Goal: Communication & Community: Answer question/provide support

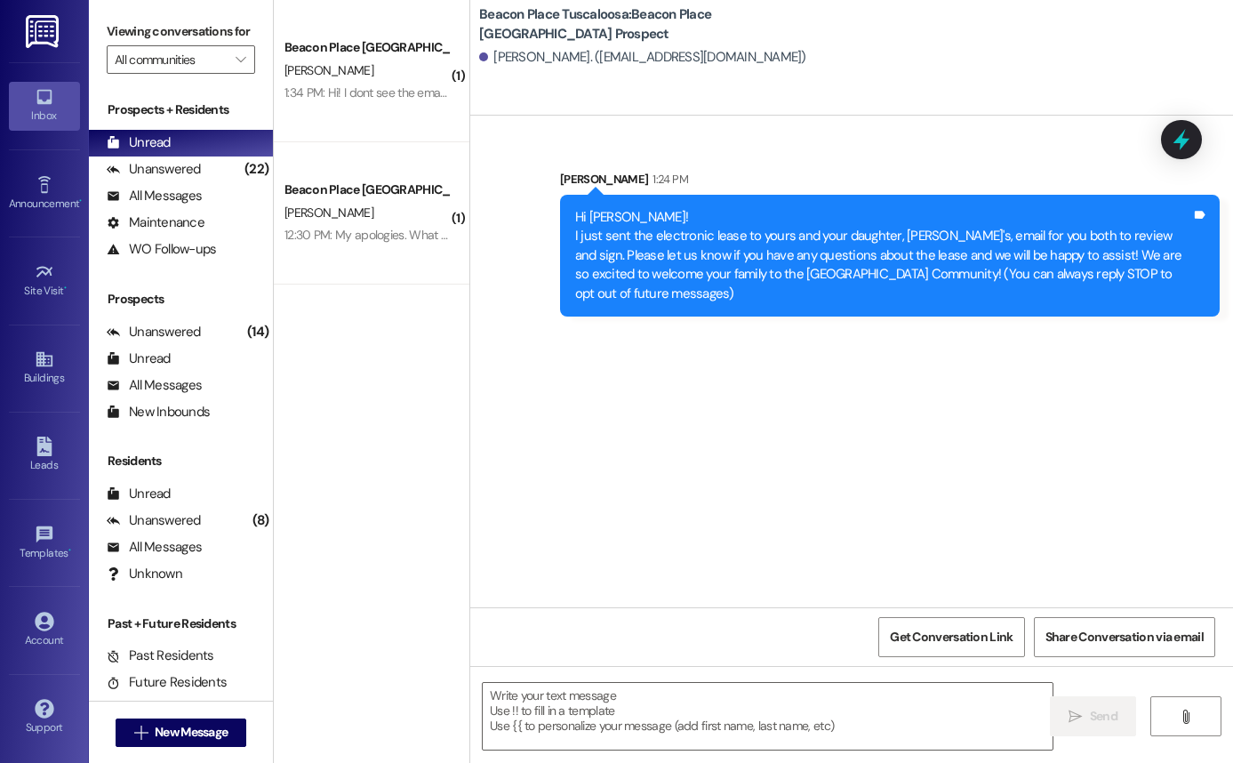
click at [332, 106] on div "Beacon Place Tuscaloosa Prospect [PERSON_NAME] 1:34 PM: Hi! I dont see the emai…" at bounding box center [372, 71] width 196 height 142
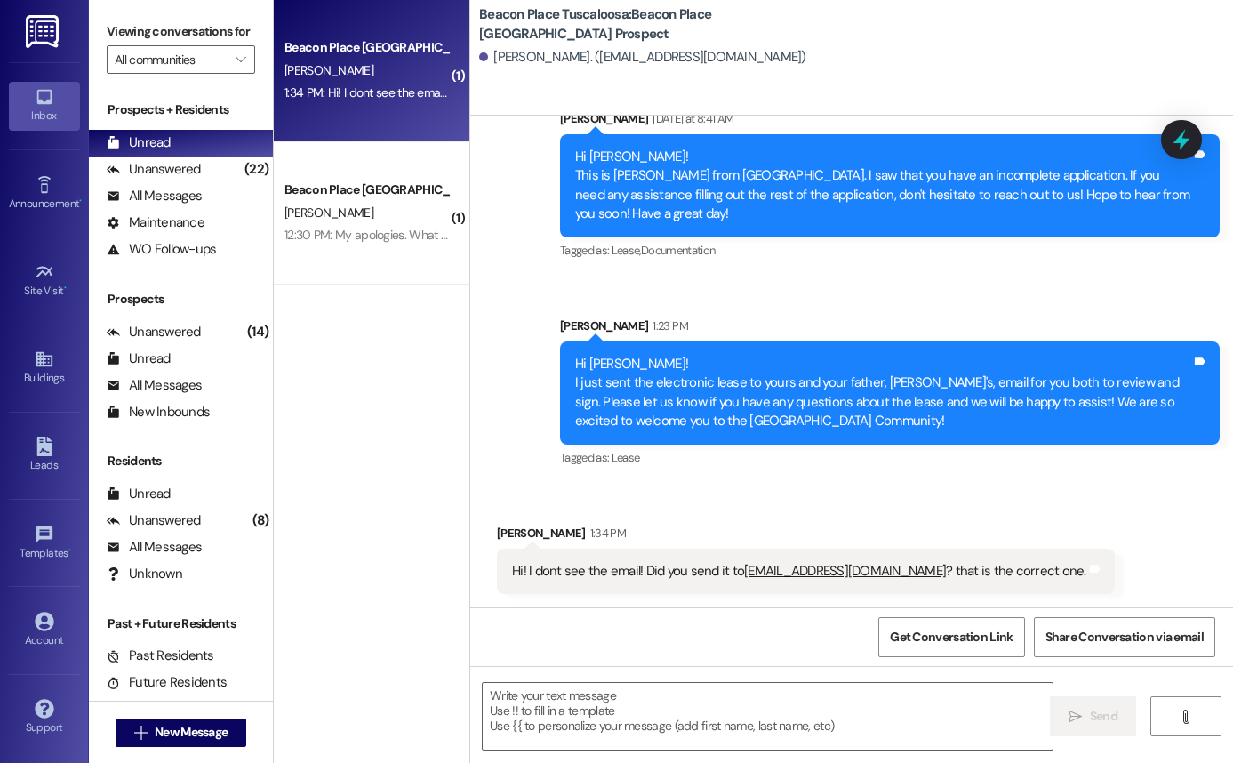
scroll to position [261, 0]
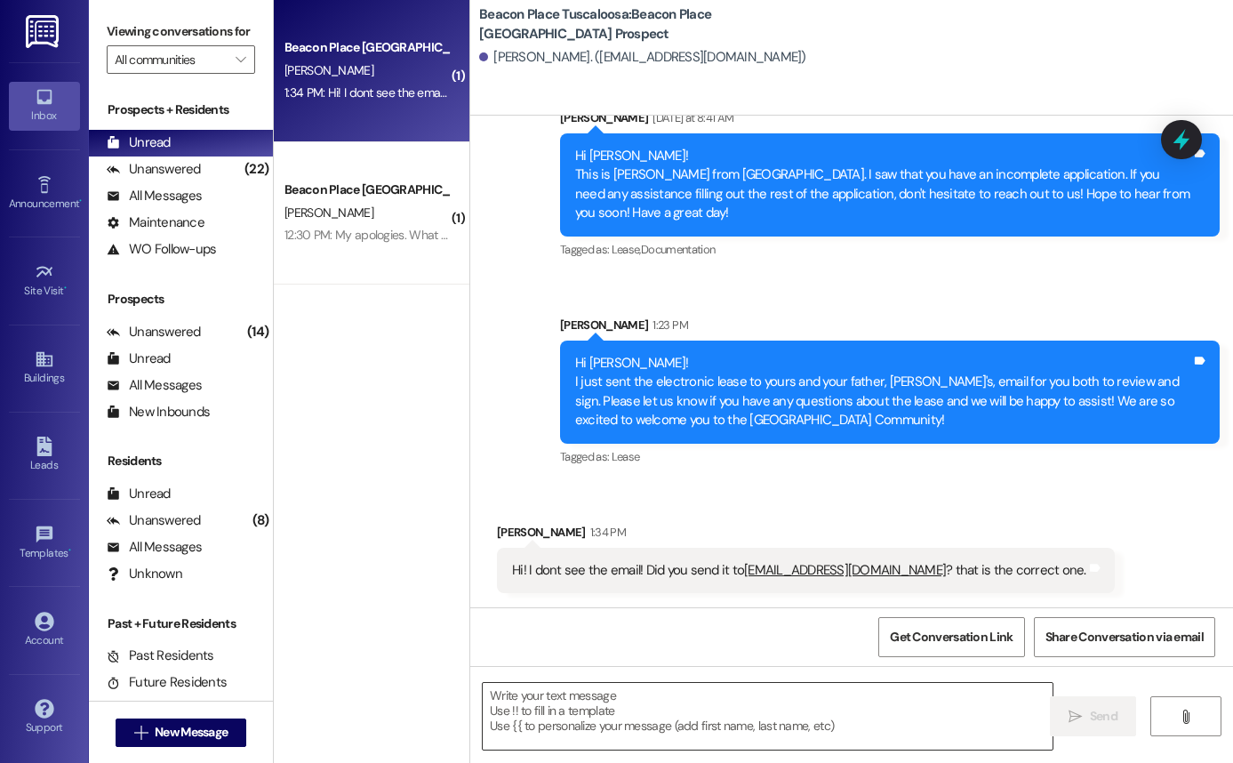
click at [609, 699] on textarea at bounding box center [768, 716] width 570 height 67
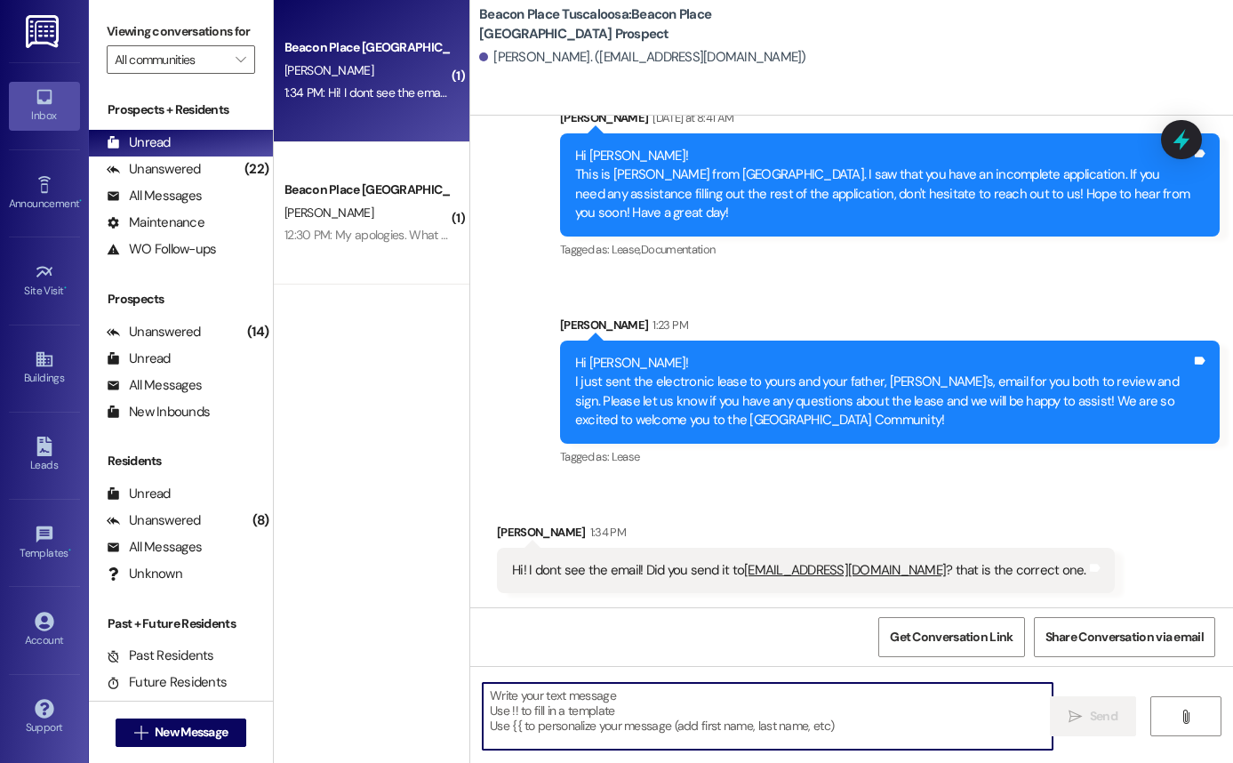
type textarea "H"
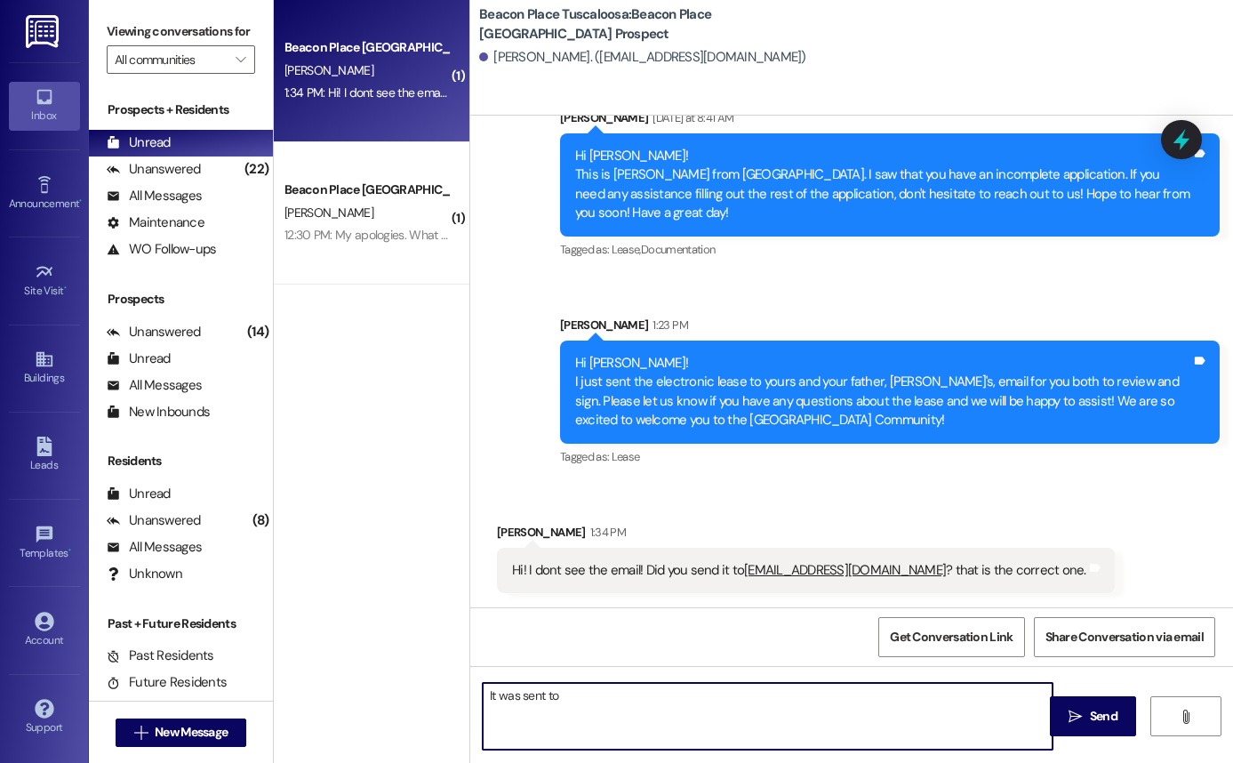
paste textarea "[EMAIL_ADDRESS][DOMAIN_NAME]"
type textarea "It was sent to [EMAIL_ADDRESS][DOMAIN_NAME]"
click at [1090, 718] on span "Send" at bounding box center [1104, 716] width 28 height 19
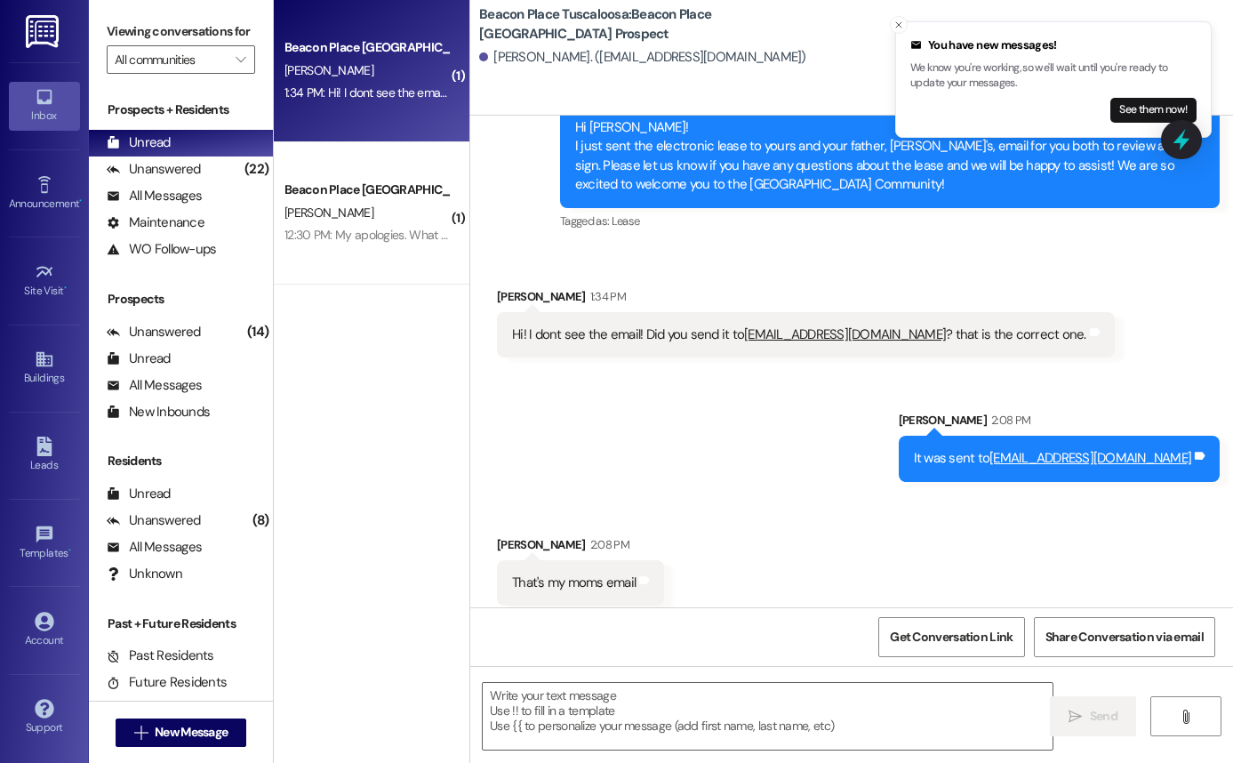
scroll to position [508, 0]
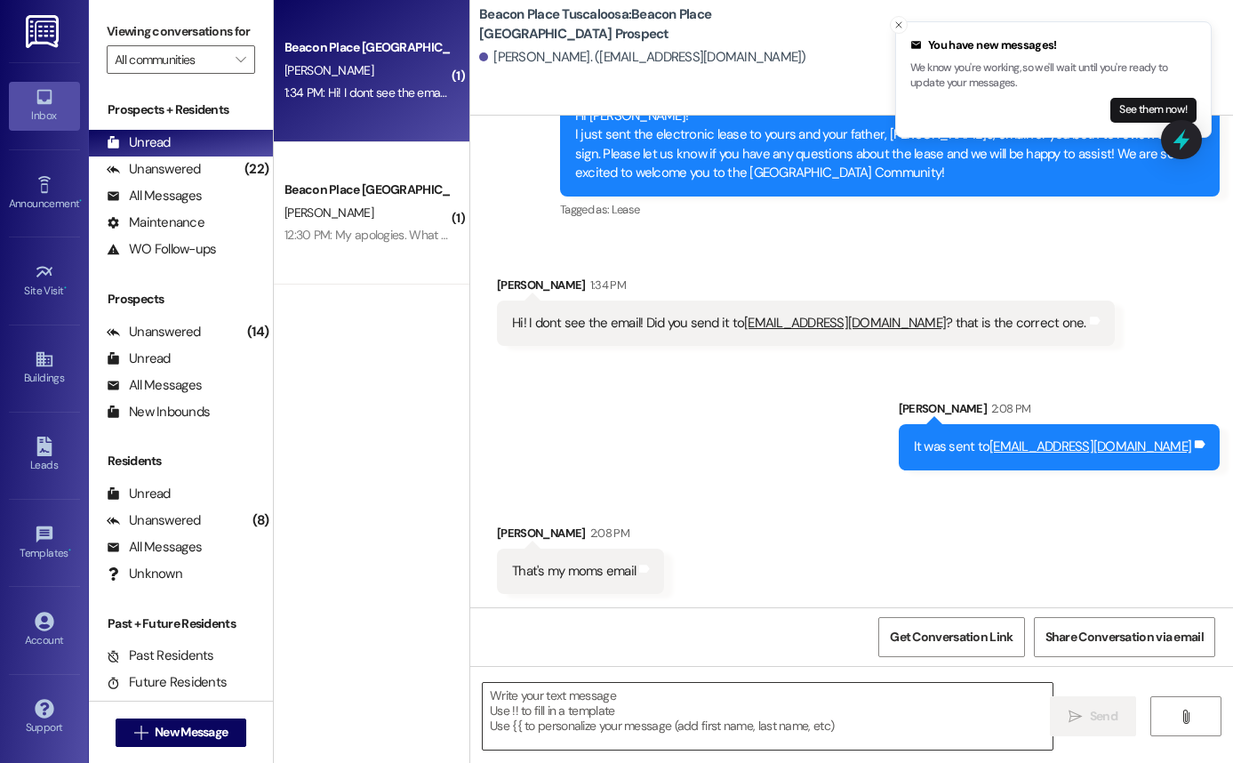
click at [755, 706] on textarea at bounding box center [768, 716] width 570 height 67
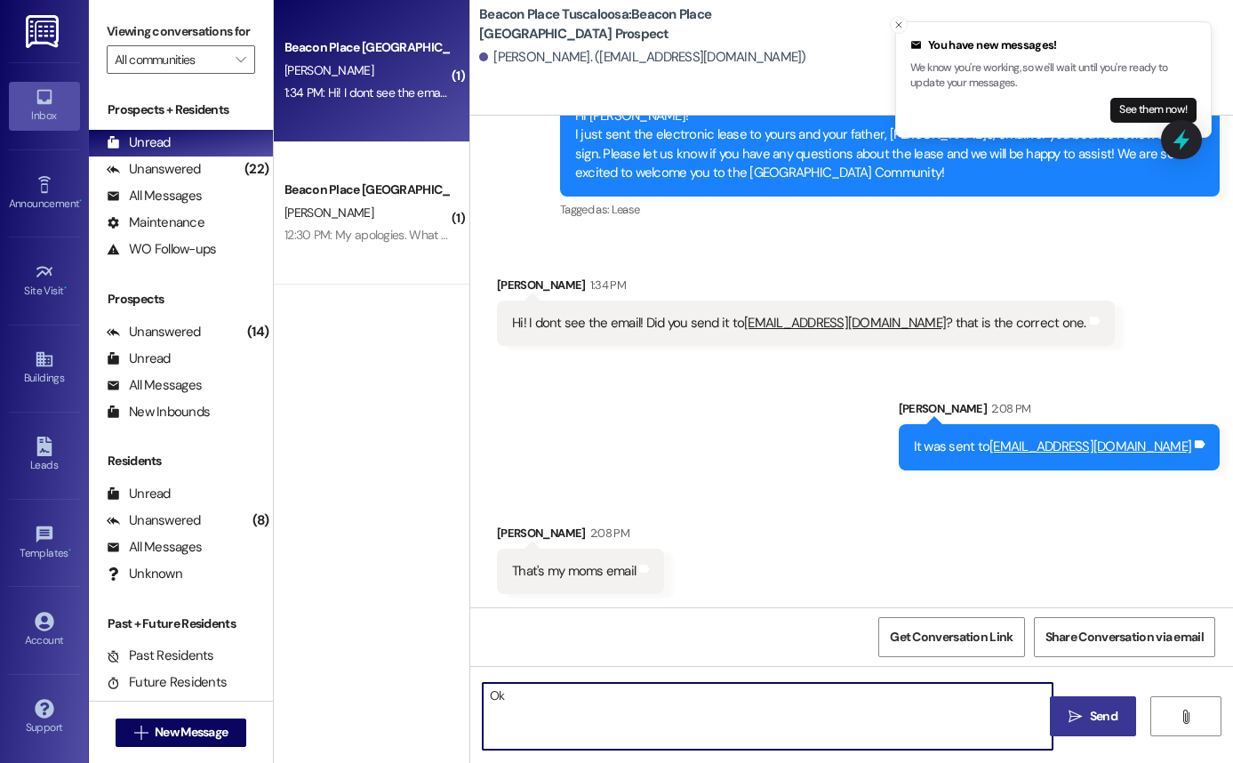
type textarea "O"
type textarea "Let me resend it to your email"
click at [1111, 730] on button " Send" at bounding box center [1093, 716] width 86 height 40
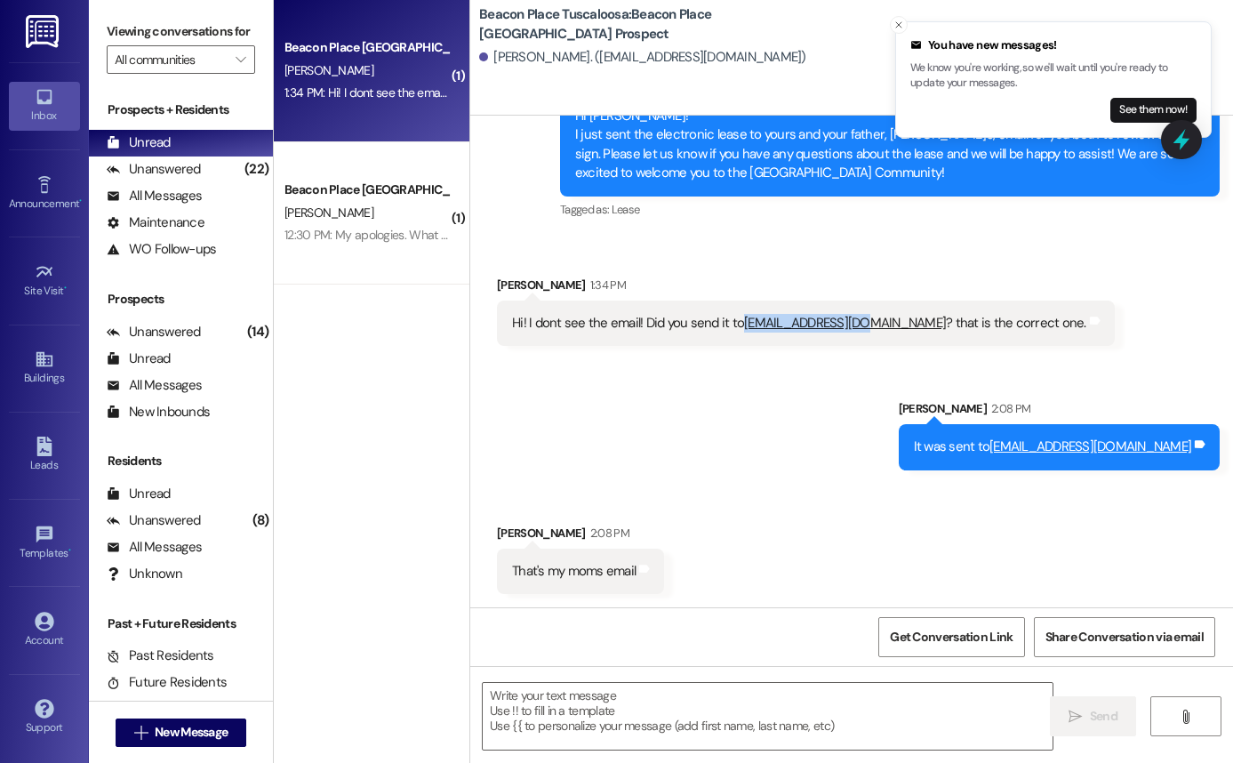
copy link "[EMAIL_ADDRESS][DOMAIN_NAME]"
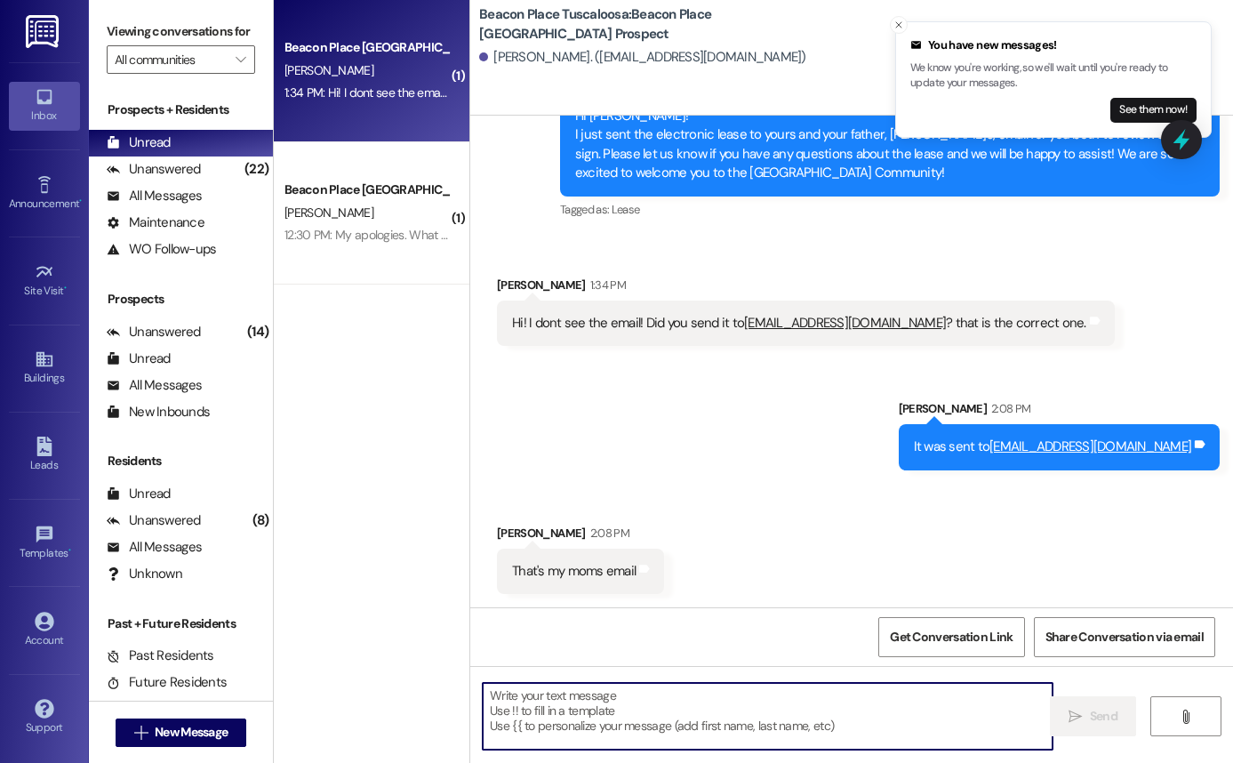
click at [675, 704] on textarea at bounding box center [768, 716] width 570 height 67
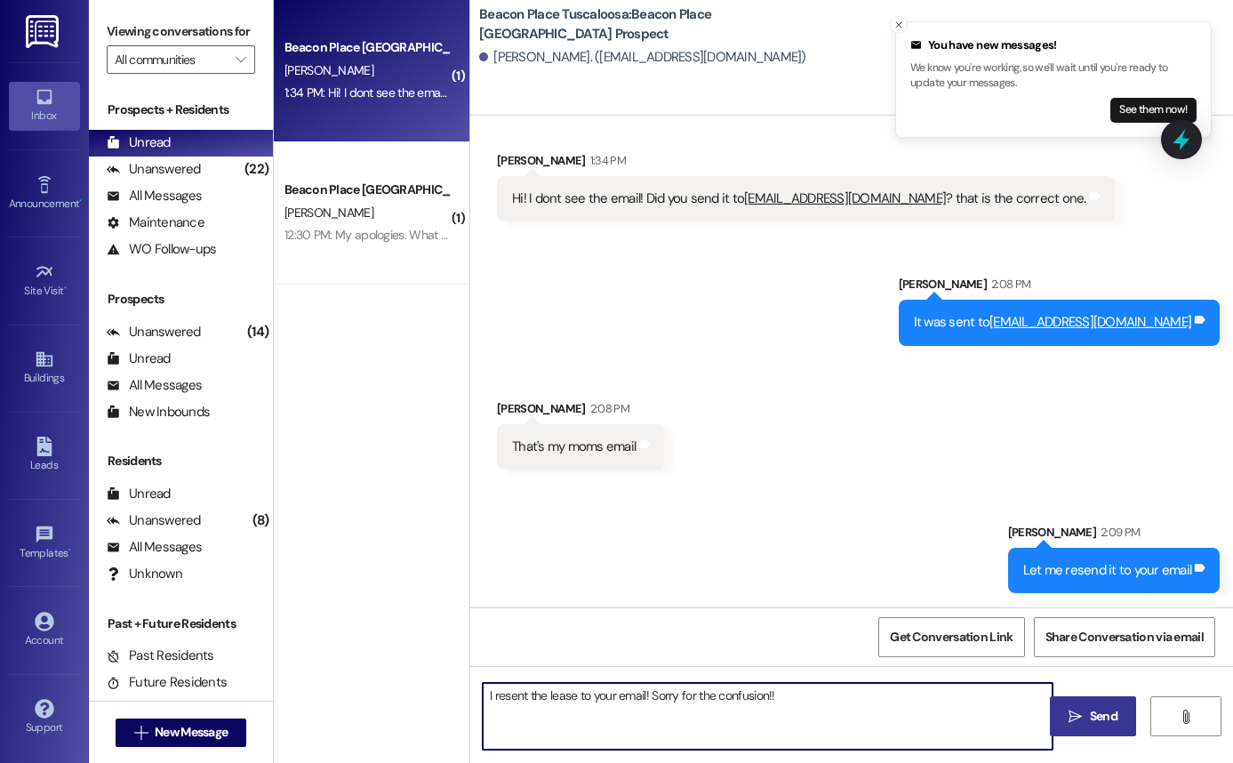
type textarea "I resent the lease to your email! Sorry for the confusion!!"
click at [1110, 701] on button " Send" at bounding box center [1093, 716] width 86 height 40
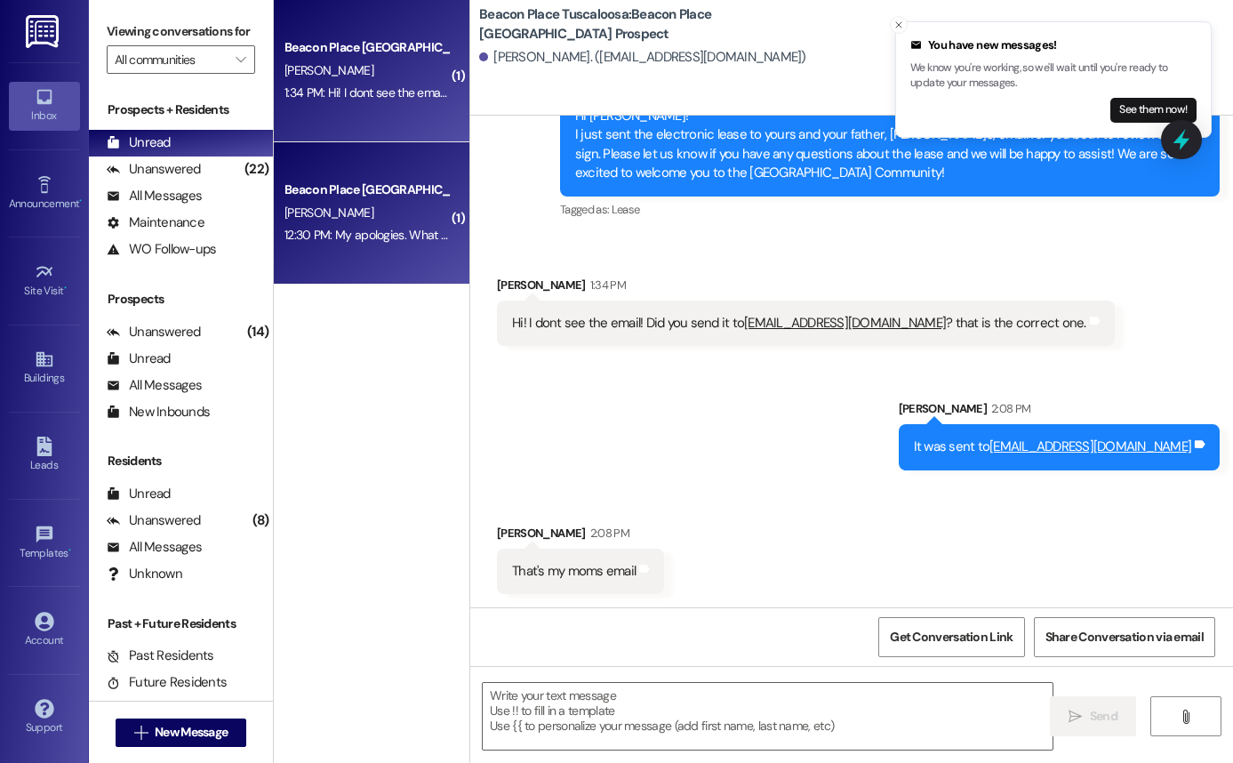
click at [299, 252] on div "Beacon Place Tuscaloosa Prospect [PERSON_NAME] 12:30 PM: My apologies. What oth…" at bounding box center [372, 213] width 196 height 142
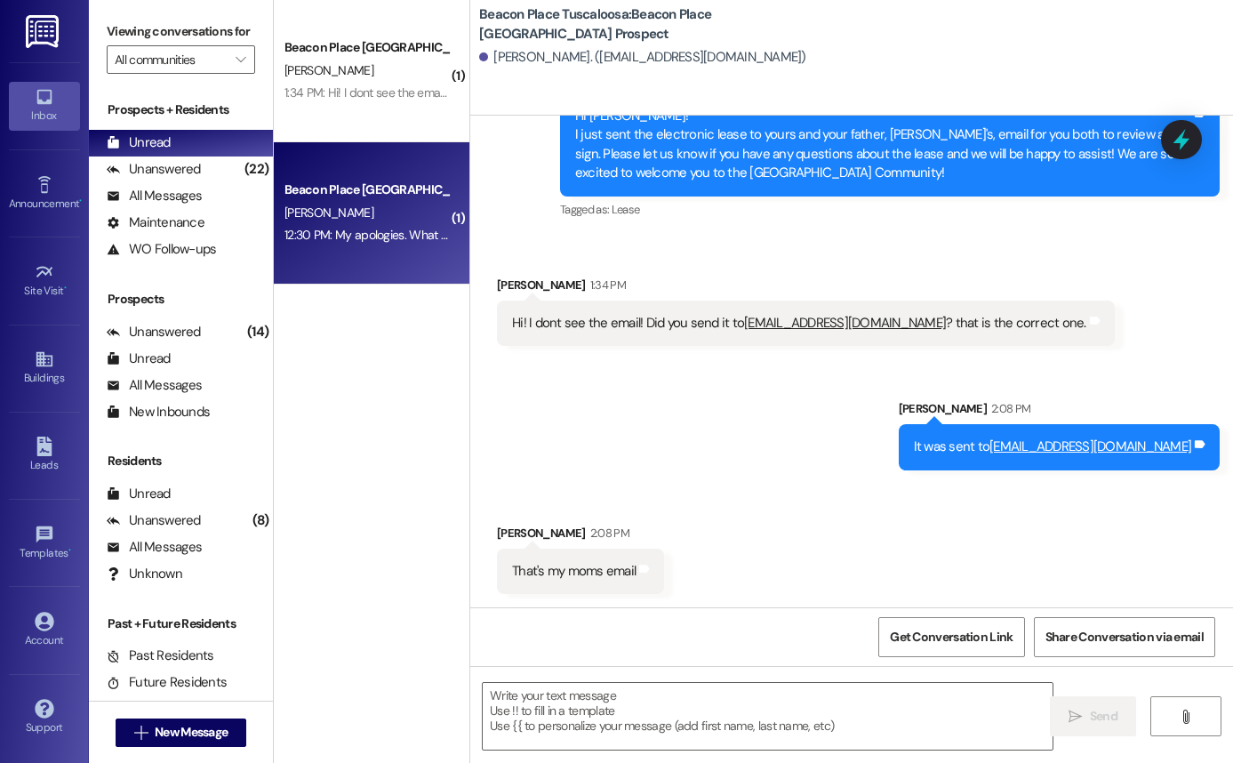
scroll to position [435, 0]
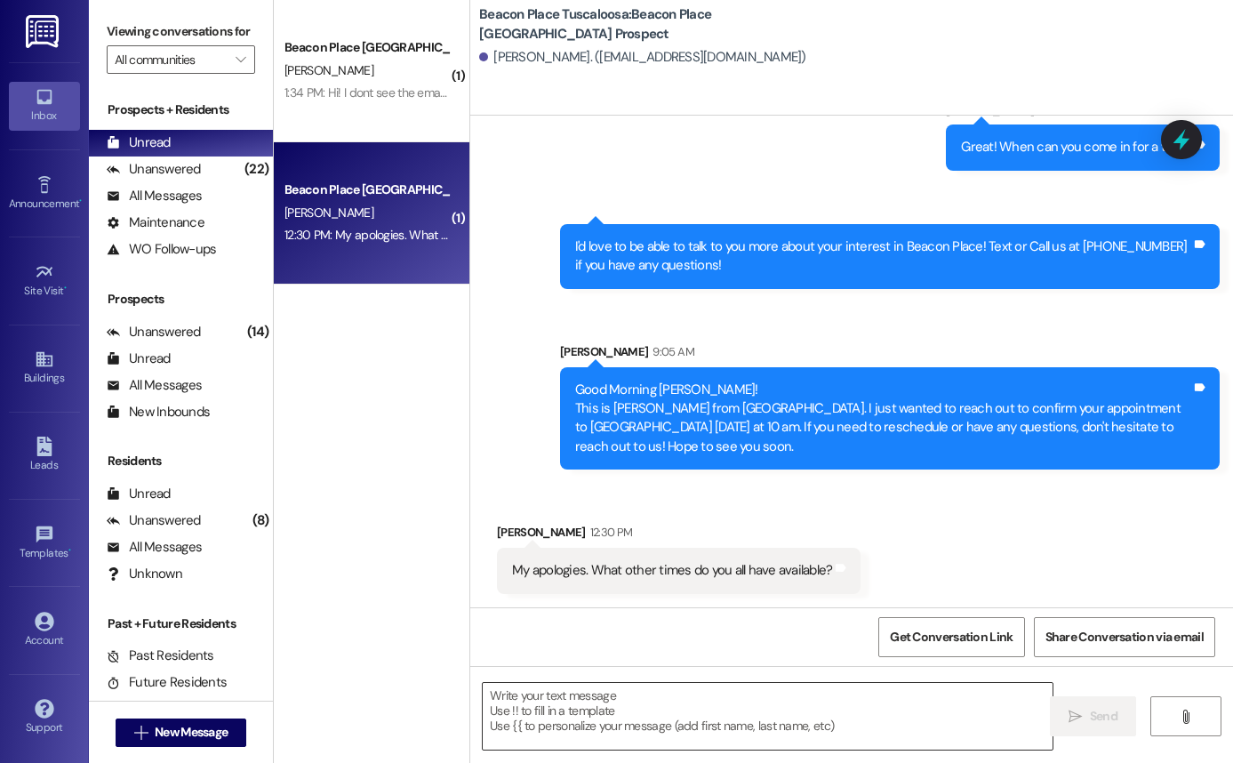
click at [729, 726] on textarea at bounding box center [768, 716] width 570 height 67
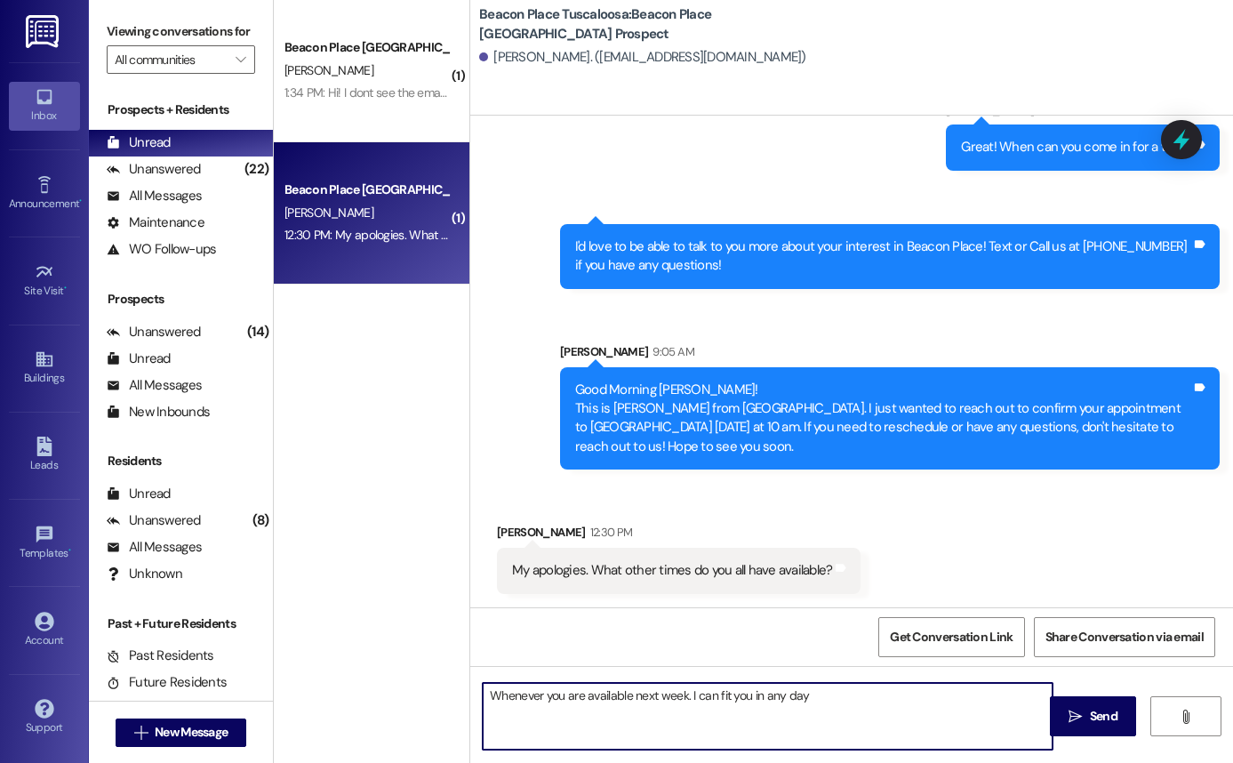
type textarea "Whenever you are available next week. I can fit you in any day!"
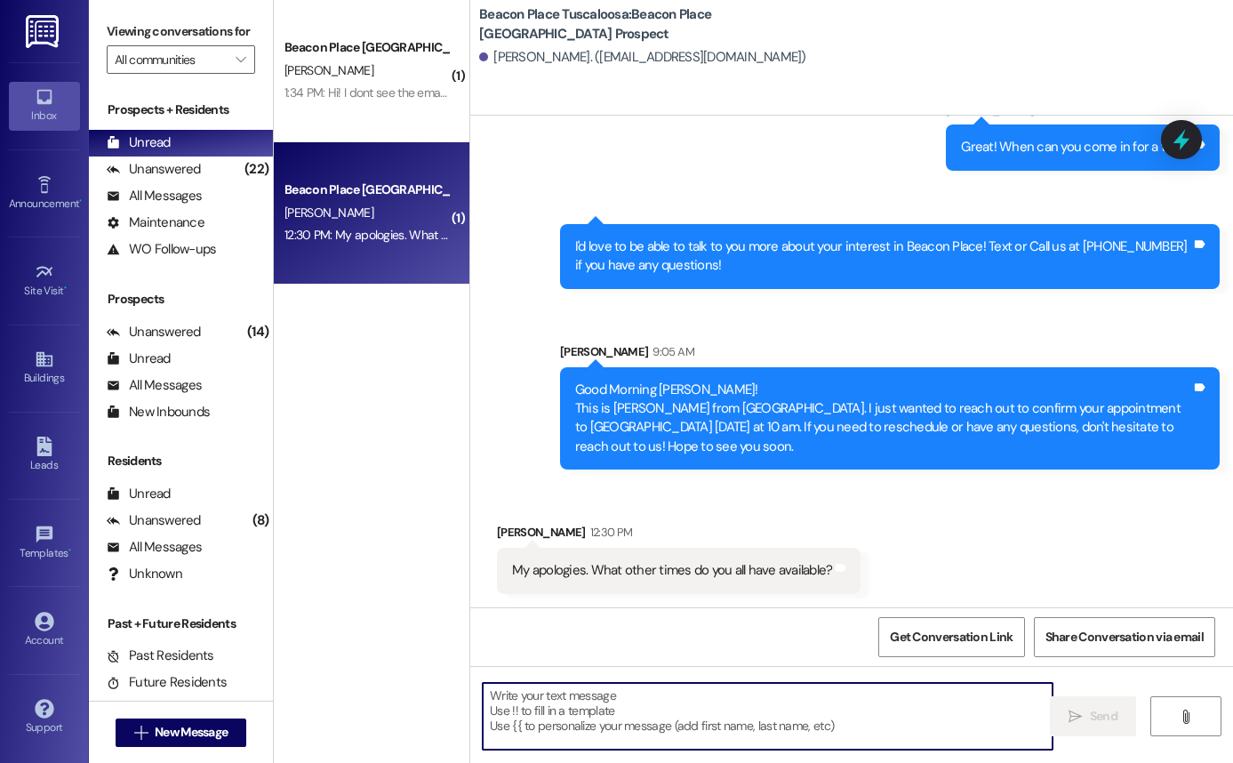
scroll to position [560, 0]
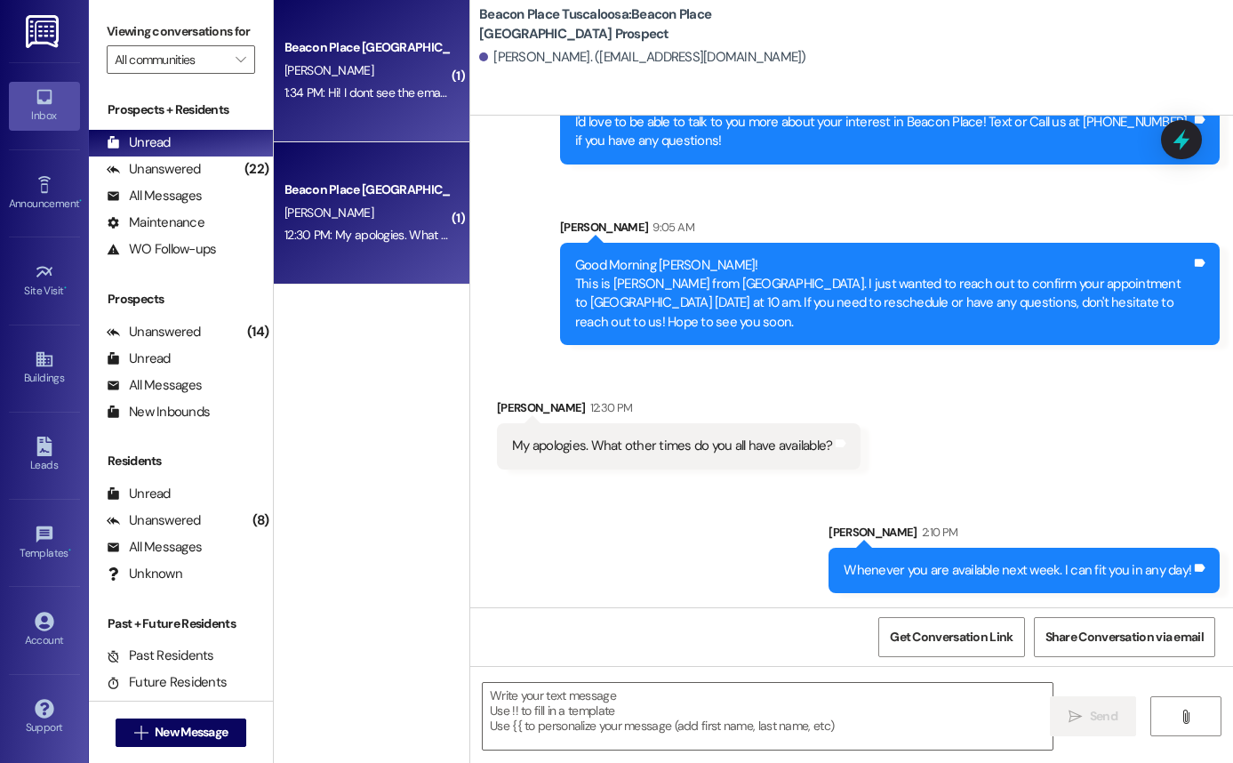
click at [398, 106] on div "Beacon Place Tuscaloosa Prospect [PERSON_NAME] 1:34 PM: Hi! I dont see the emai…" at bounding box center [372, 71] width 196 height 142
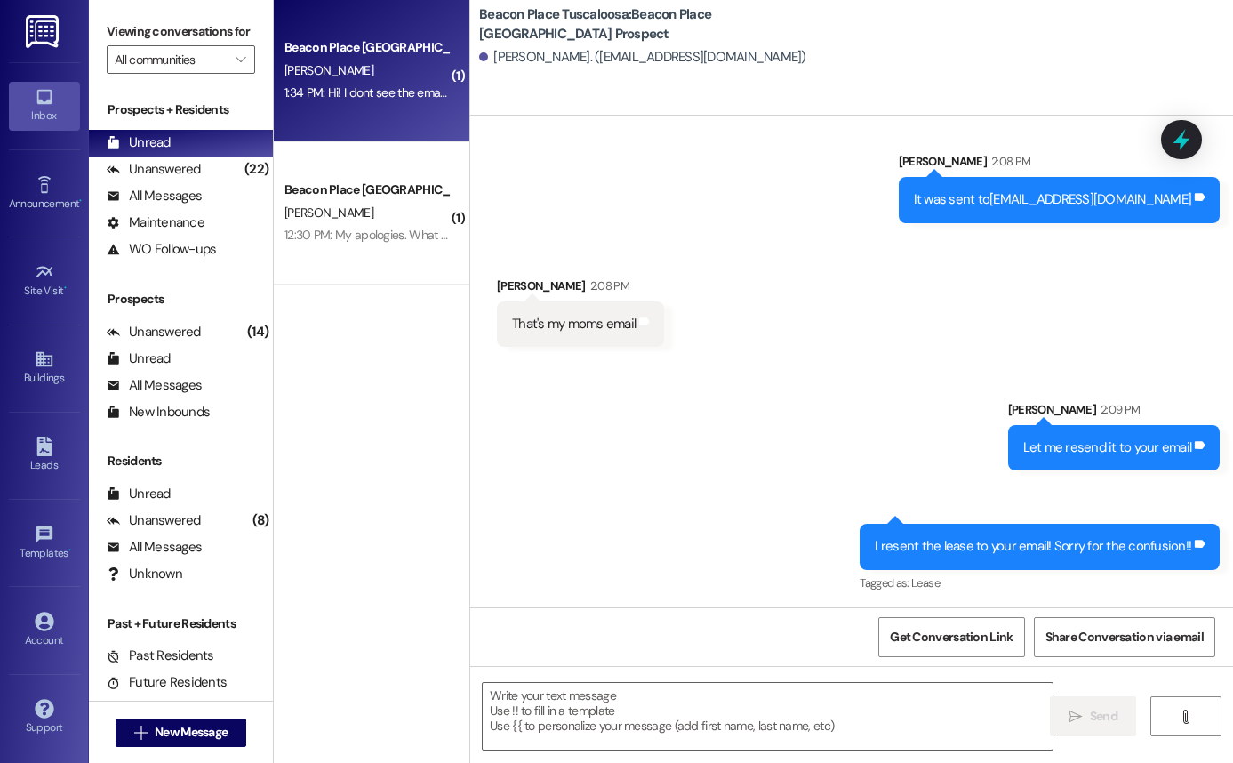
scroll to position [758, 0]
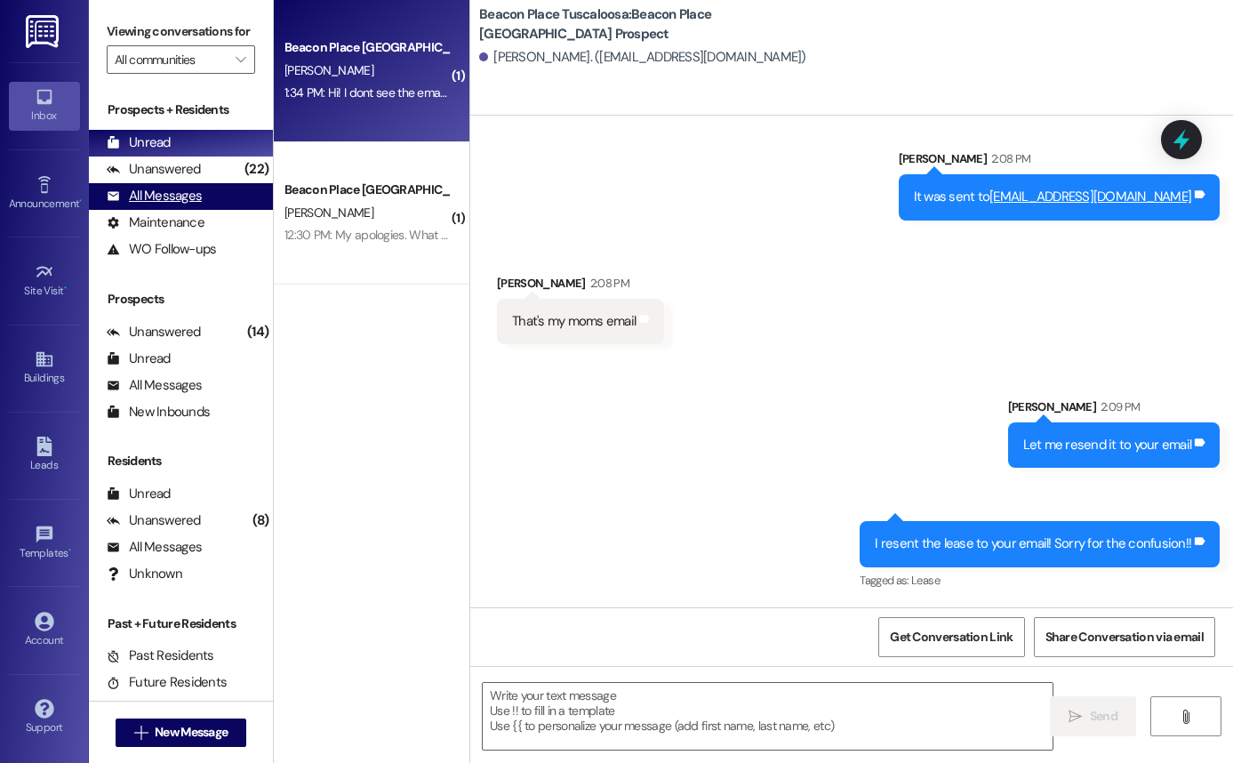
click at [205, 210] on div "All Messages (undefined)" at bounding box center [181, 196] width 184 height 27
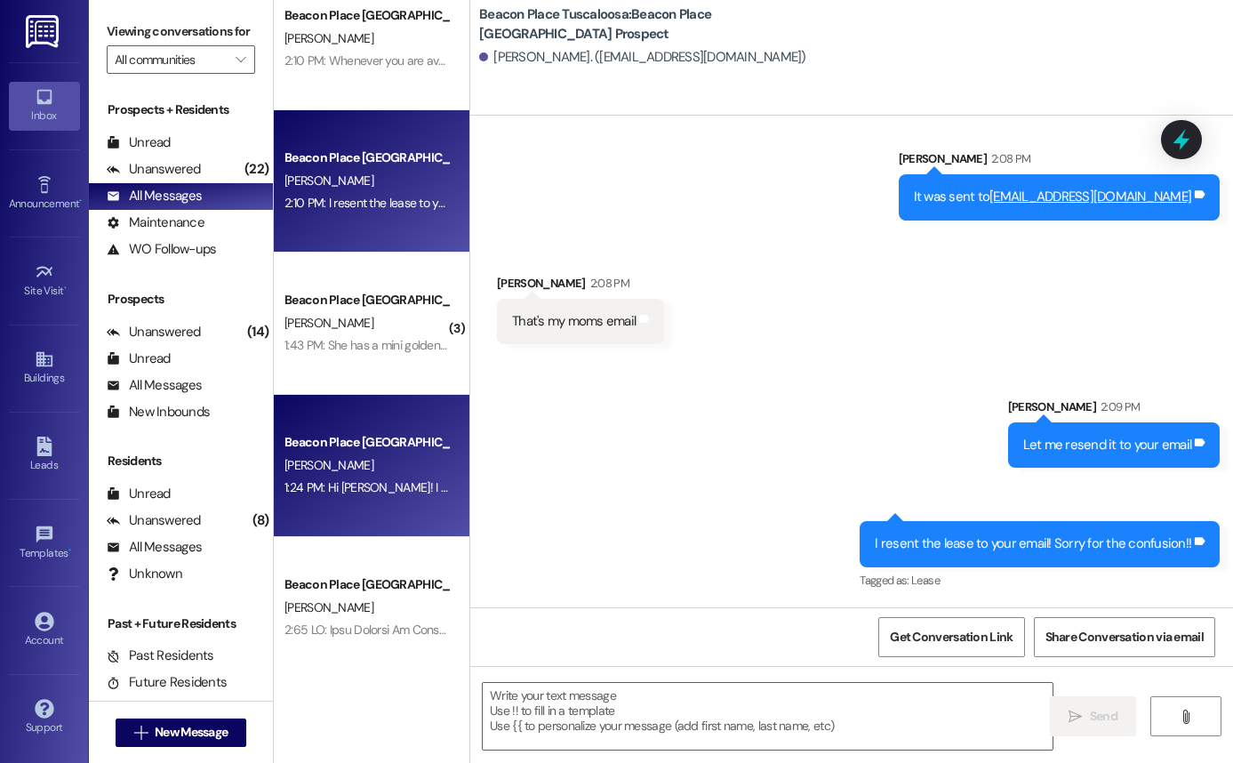
scroll to position [61, 0]
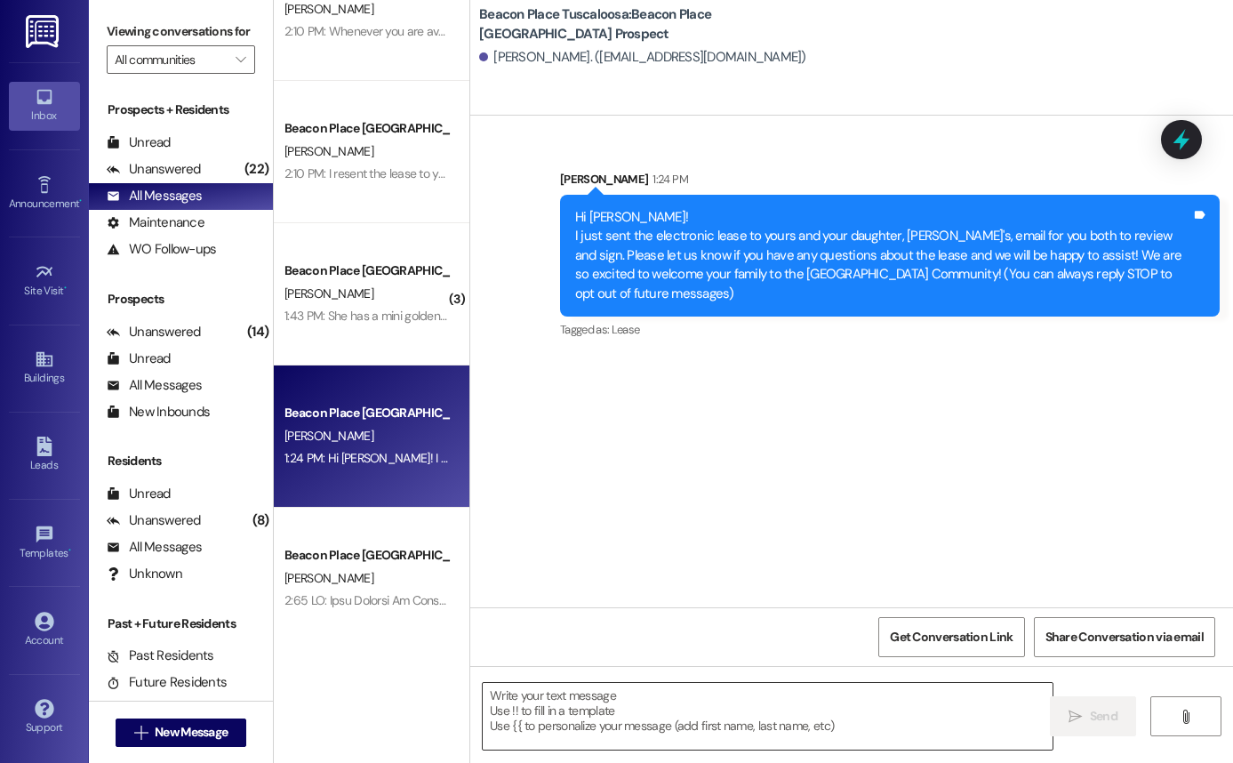
click at [700, 714] on textarea at bounding box center [768, 716] width 570 height 67
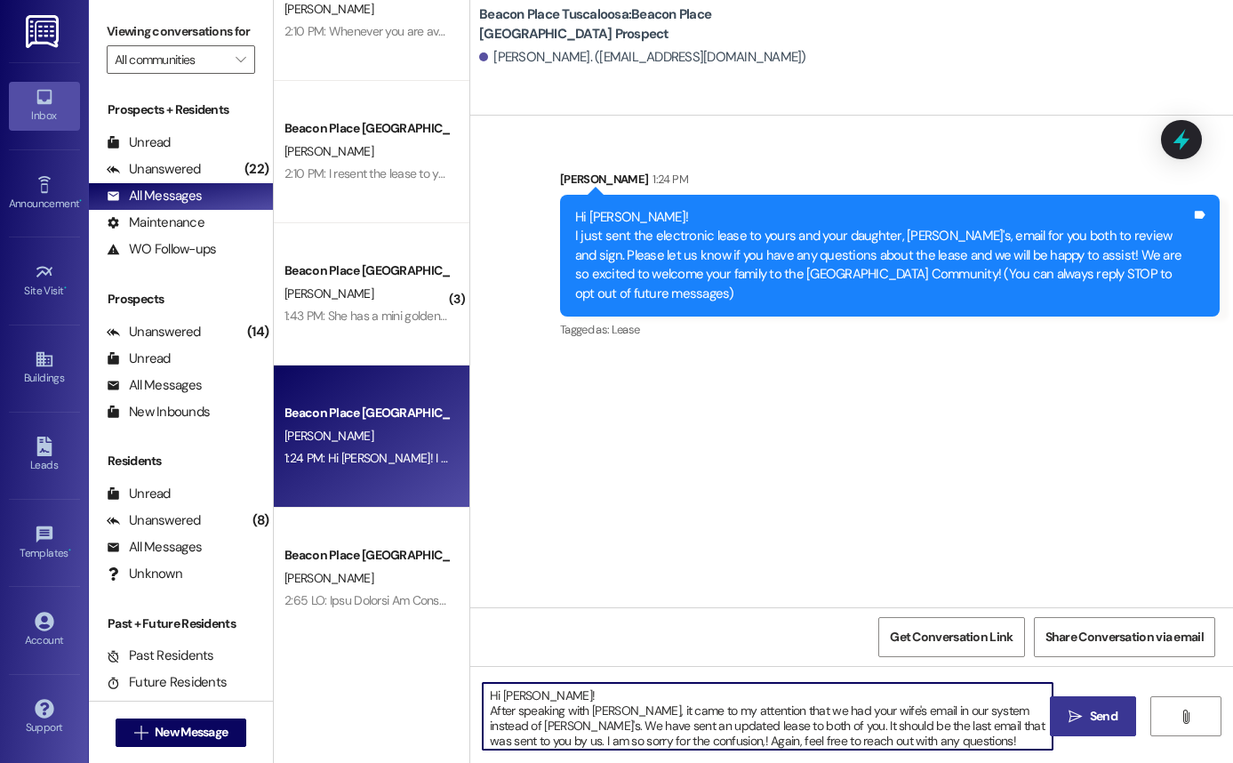
type textarea "Hi [PERSON_NAME]! After speaking with [PERSON_NAME], it came to my attention th…"
click at [1099, 719] on span "Send" at bounding box center [1104, 716] width 28 height 19
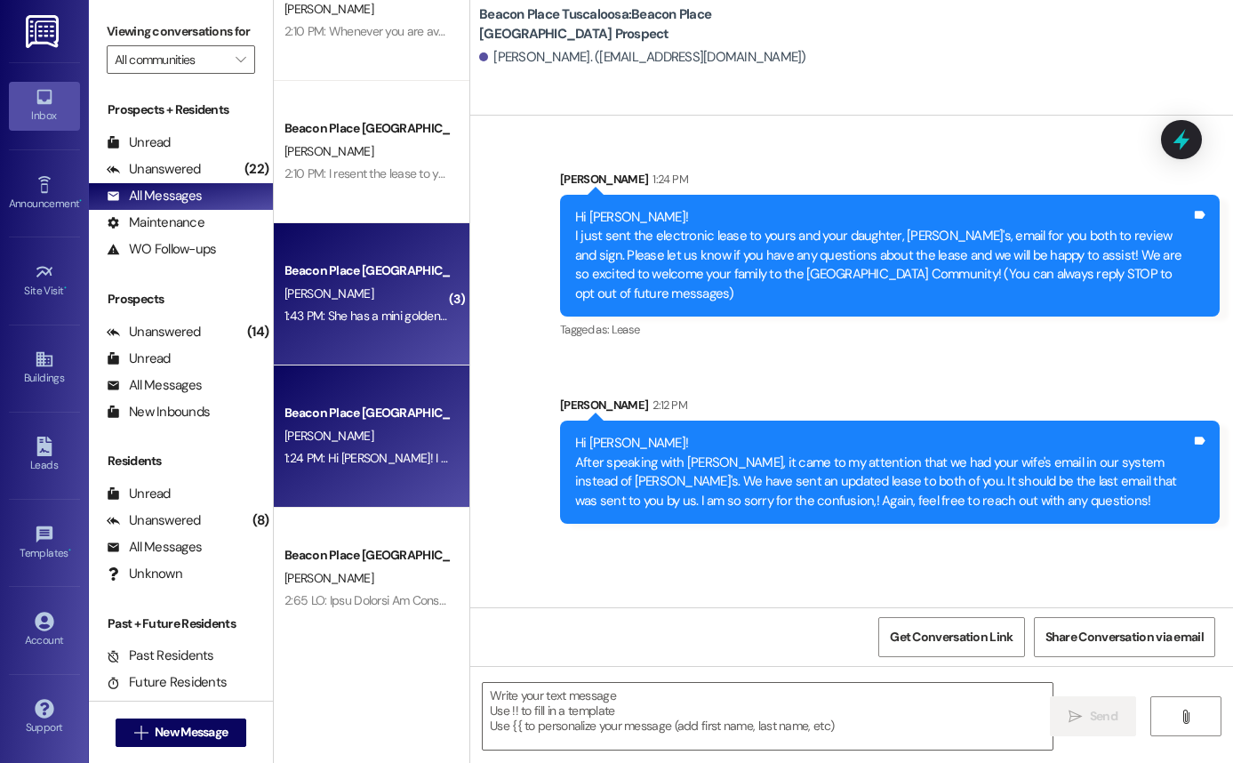
click at [396, 317] on div "1:43 PM: She has a mini goldendoodle. We asked about it at the tour, but just w…" at bounding box center [629, 316] width 691 height 16
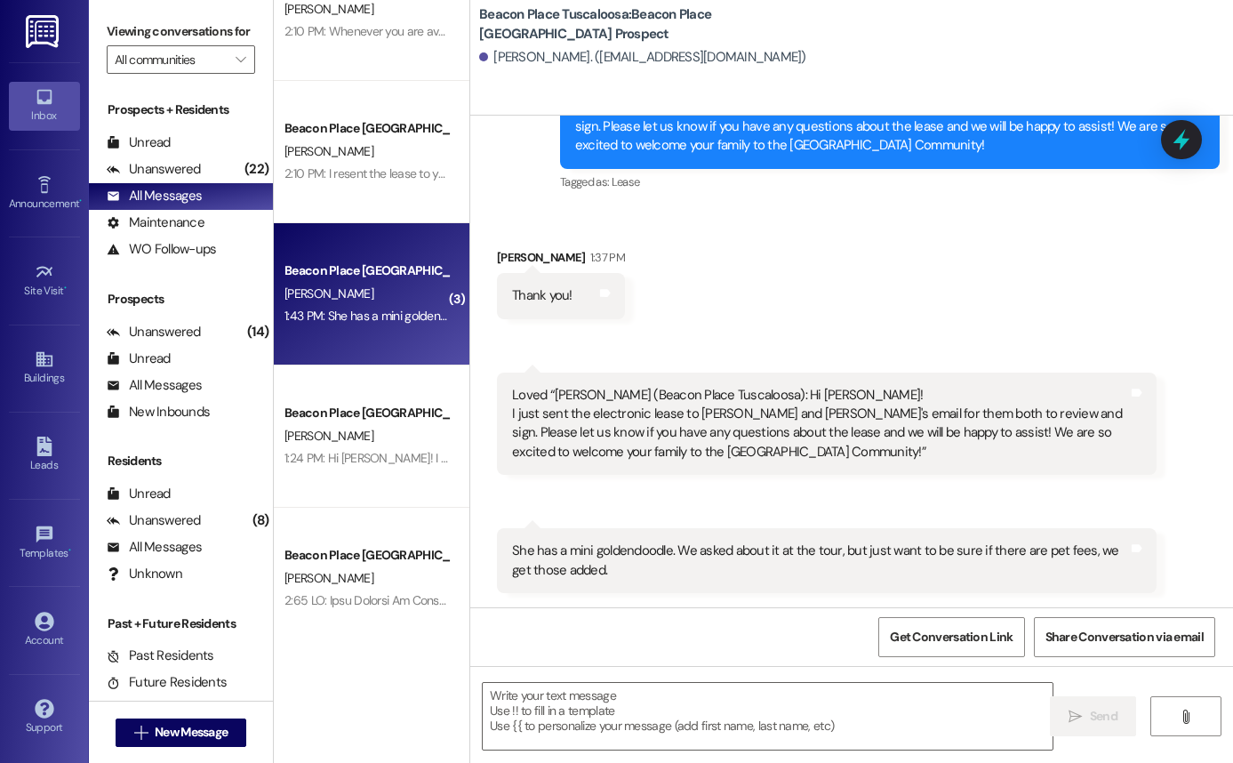
scroll to position [778, 0]
click at [654, 715] on textarea at bounding box center [768, 716] width 570 height 67
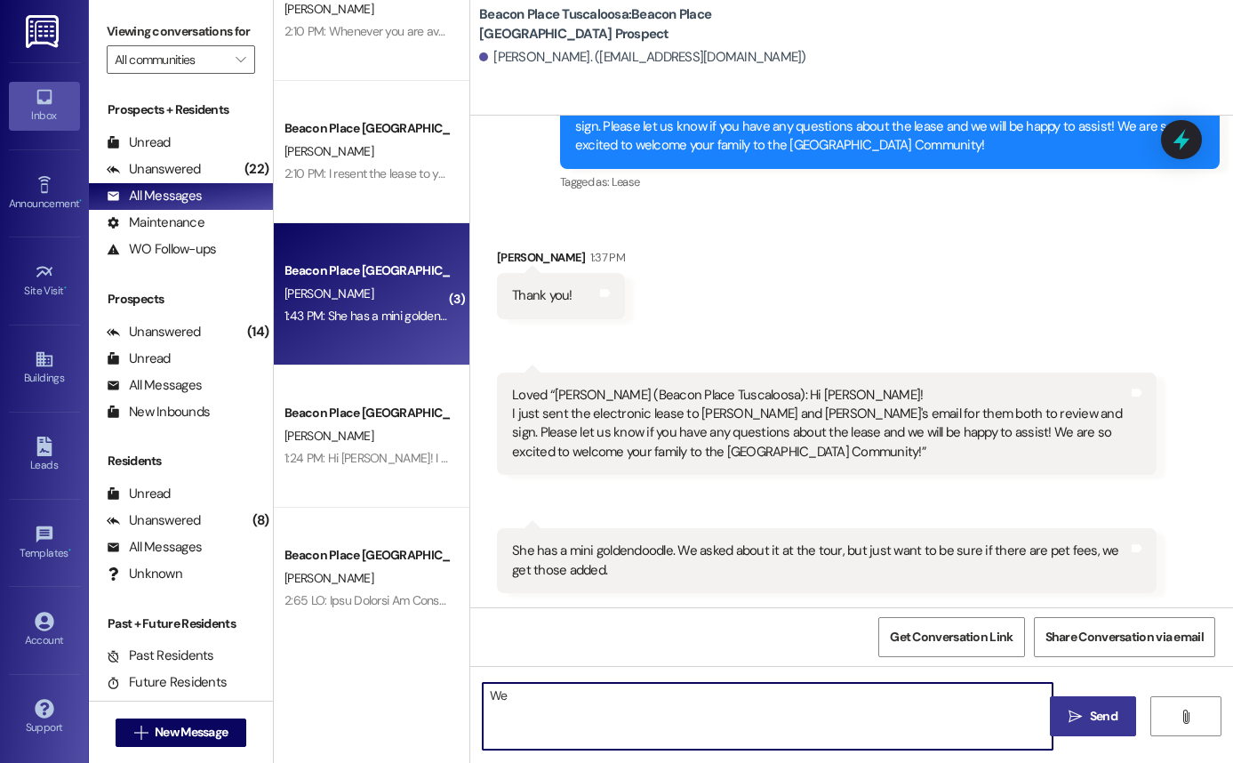
type textarea "W"
type textarea "A"
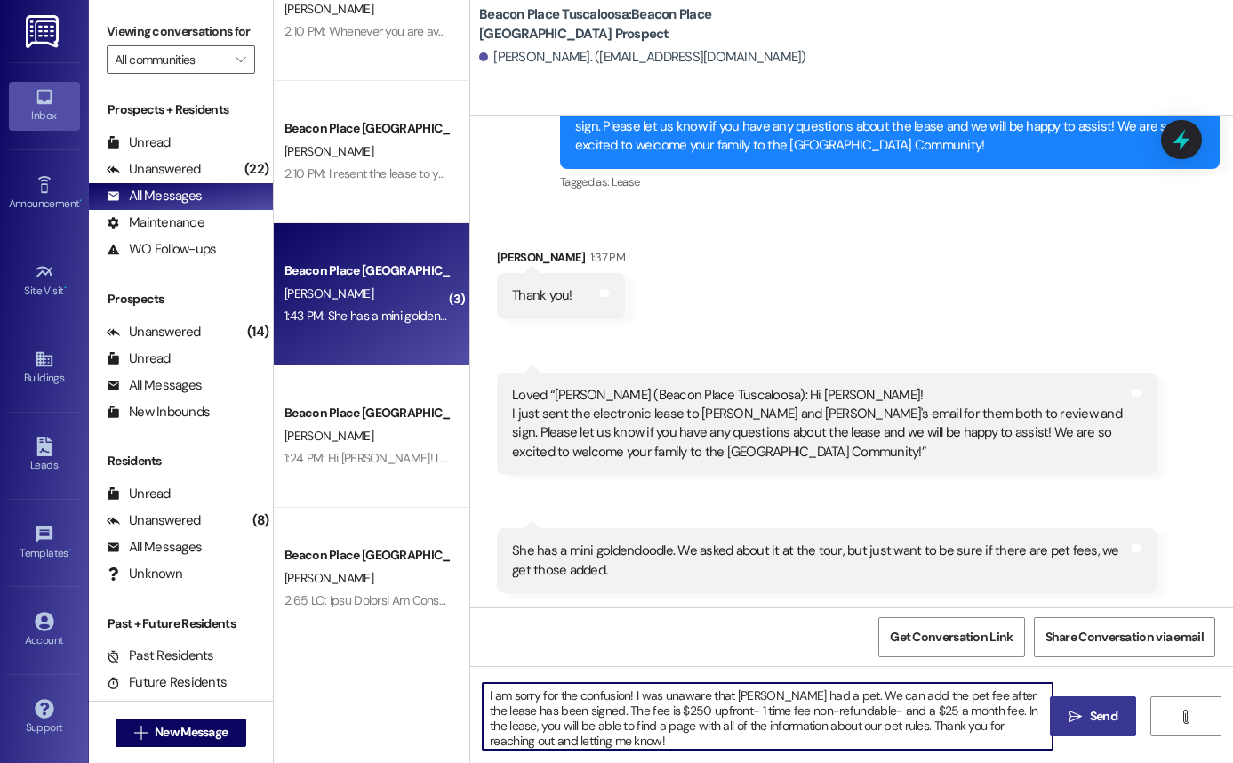
scroll to position [4, 0]
type textarea "I am sorry for the confusion! I was unaware that [PERSON_NAME] had a pet. We ca…"
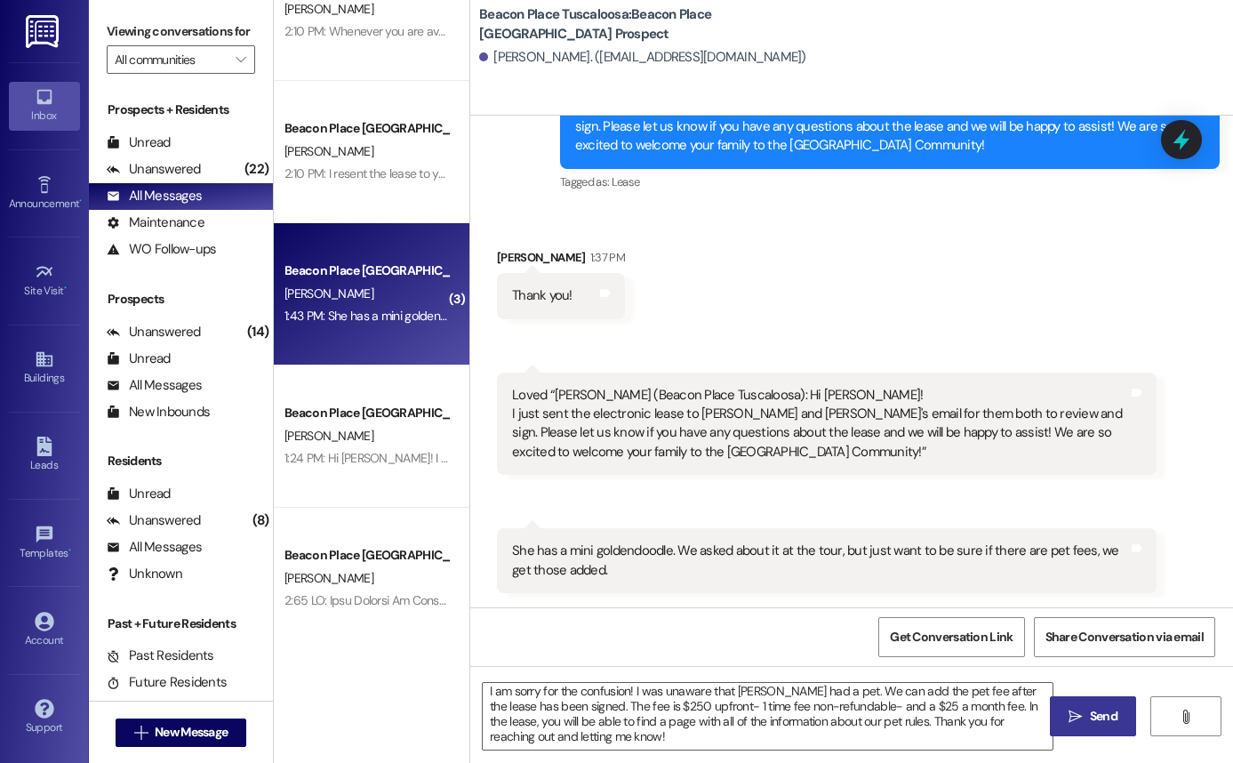
click at [1075, 720] on icon "" at bounding box center [1074, 716] width 13 height 14
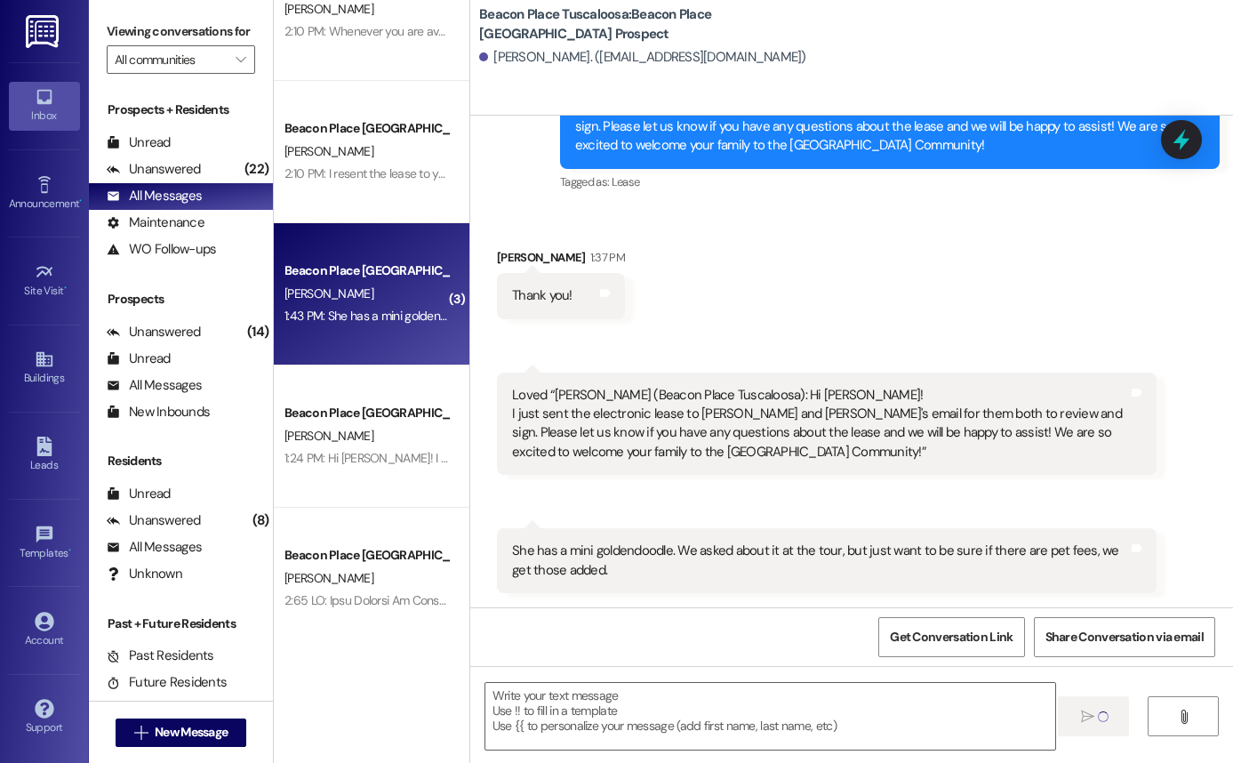
scroll to position [0, 0]
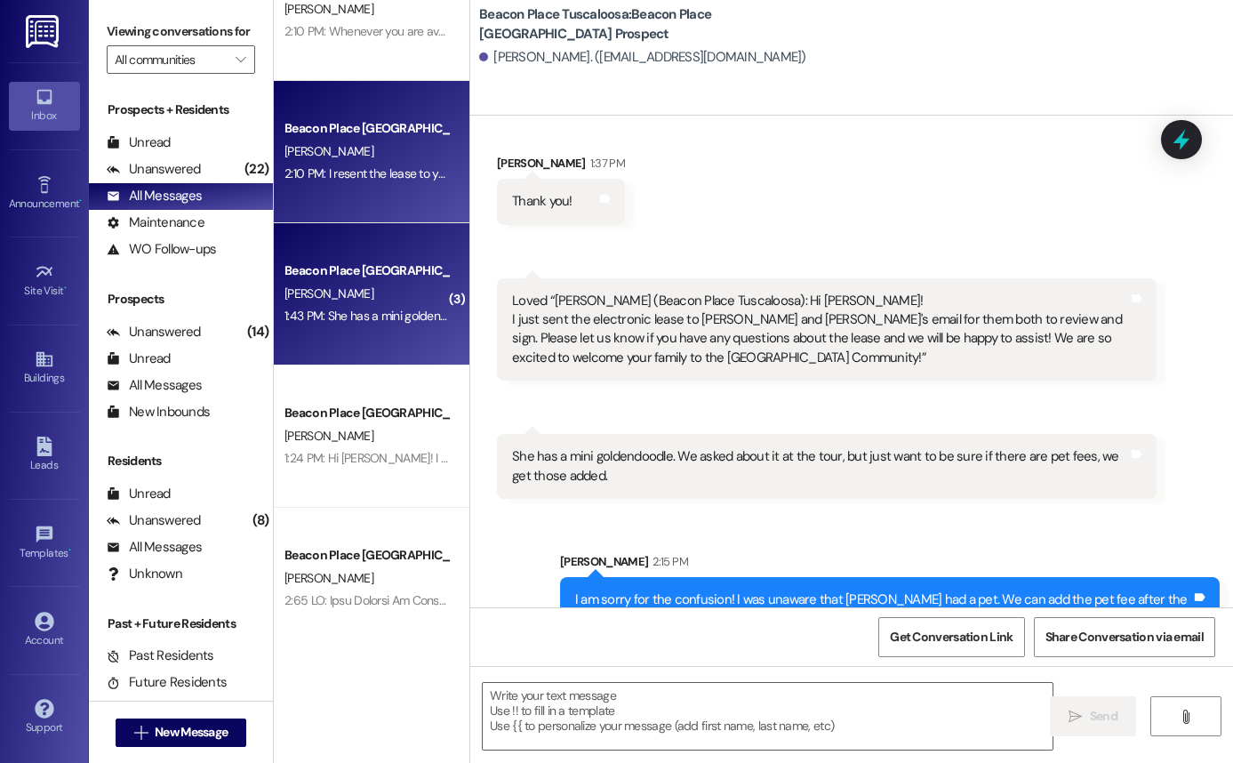
click at [368, 144] on div "[PERSON_NAME]" at bounding box center [367, 151] width 168 height 22
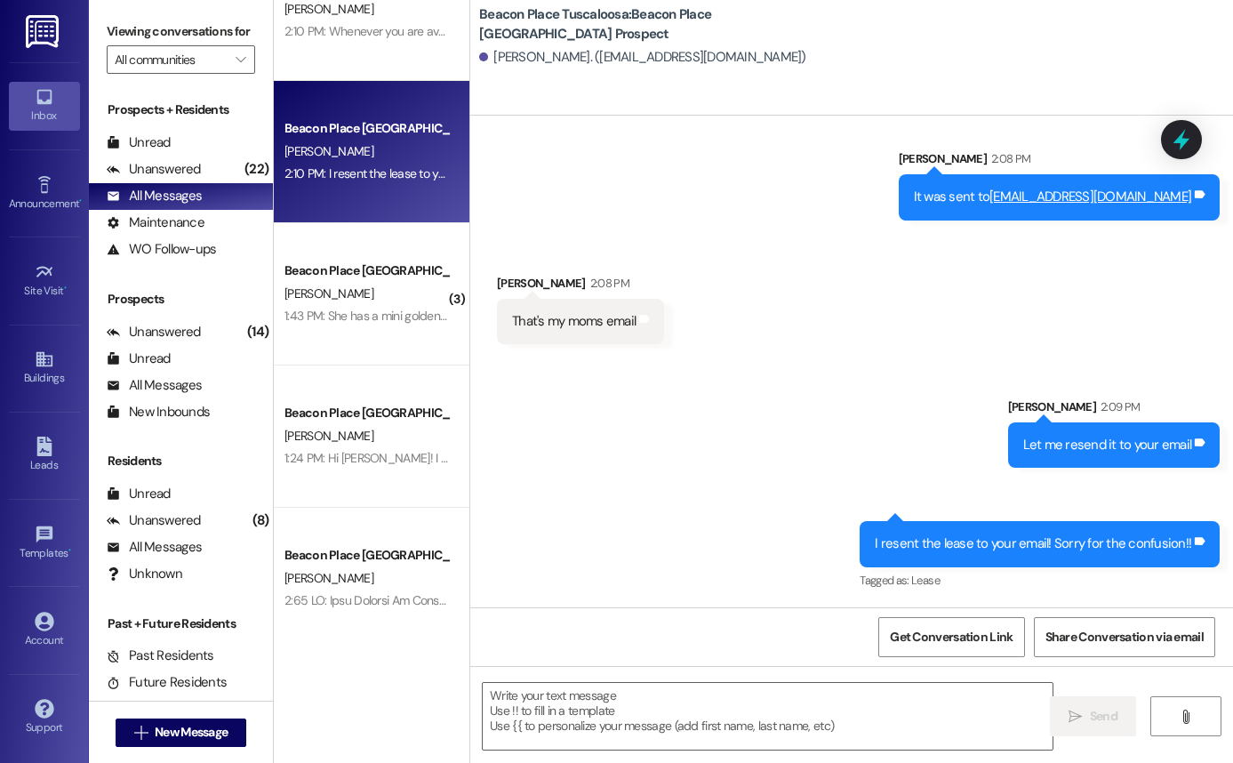
scroll to position [758, 0]
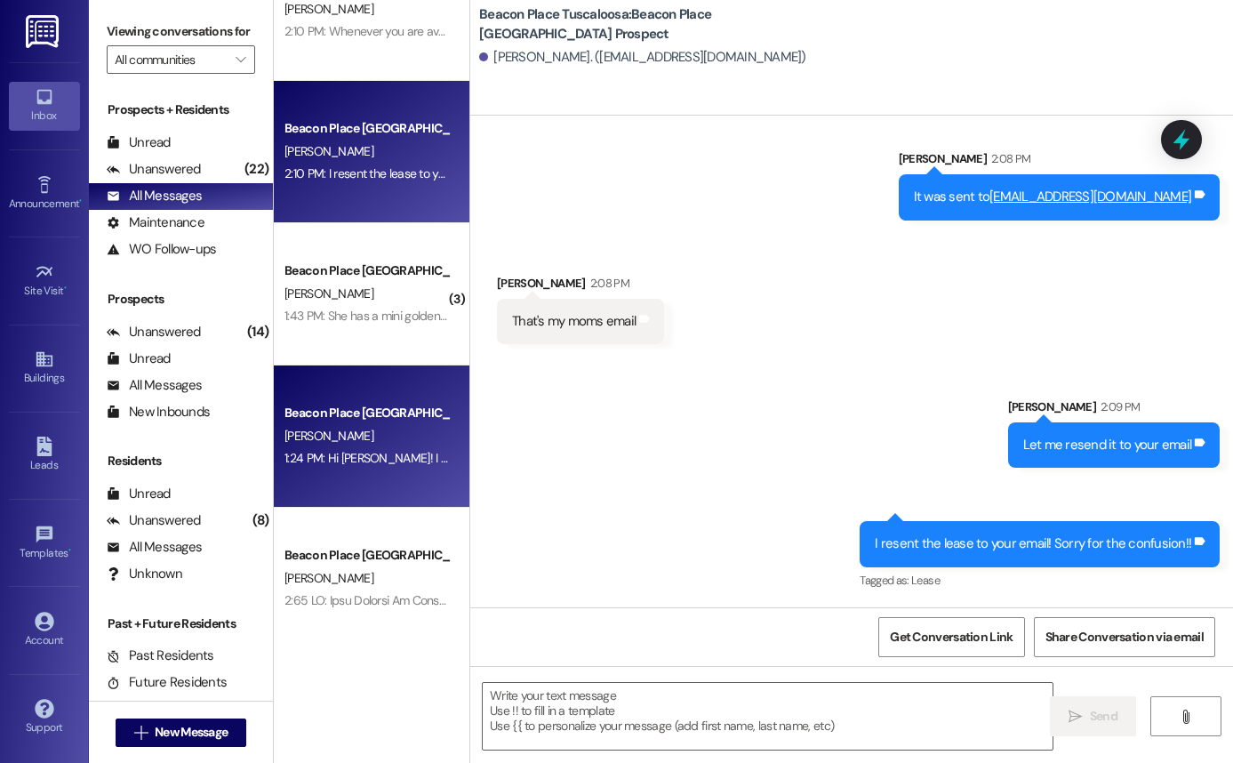
click at [322, 503] on div "Beacon Place Tuscaloosa Prospect [PERSON_NAME] 1:24 PM: Hi [PERSON_NAME]! I jus…" at bounding box center [372, 436] width 196 height 142
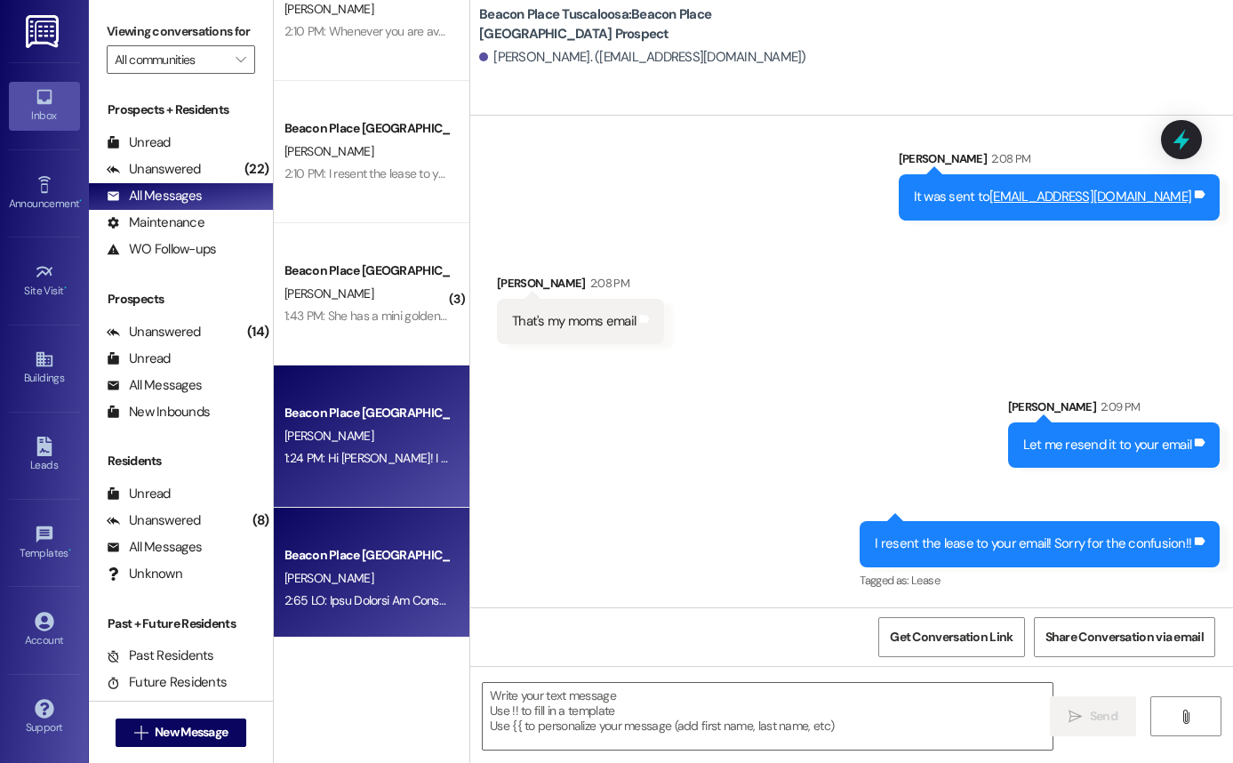
scroll to position [100, 0]
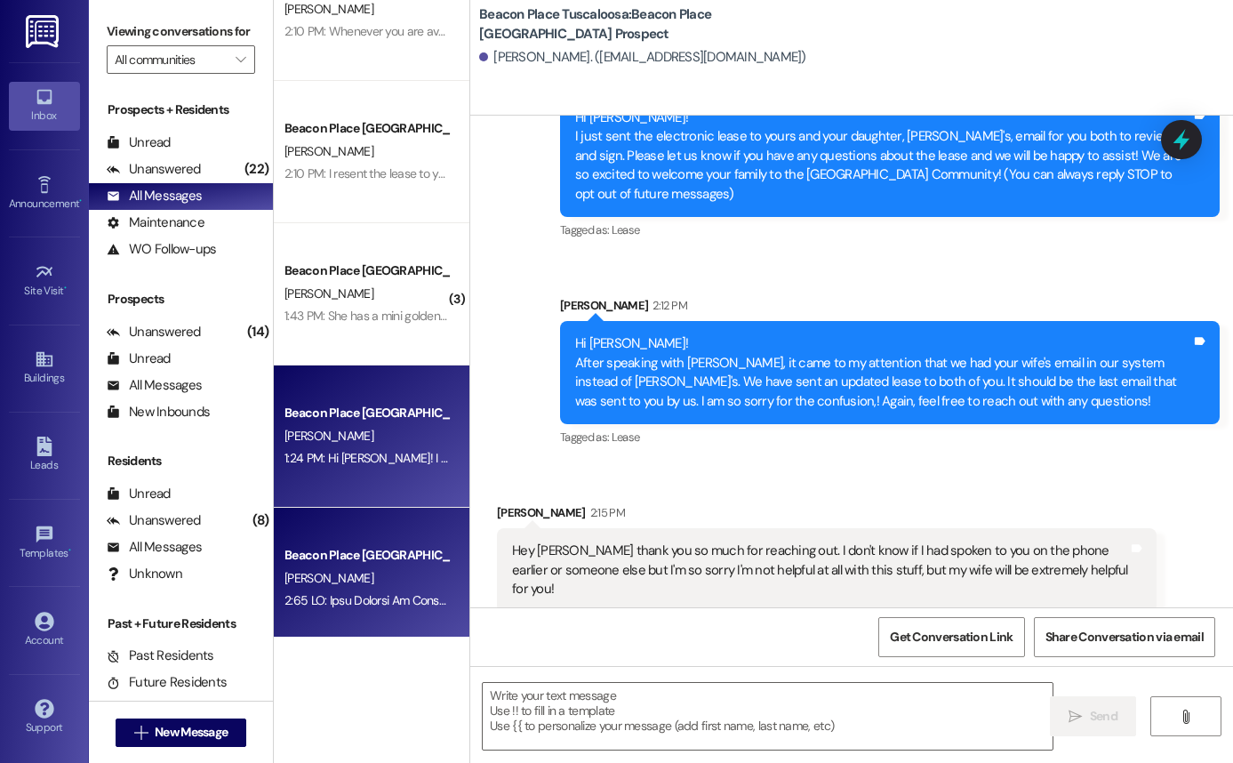
click at [424, 622] on div "Beacon Place [GEOGRAPHIC_DATA] Prospect [PERSON_NAME]" at bounding box center [372, 578] width 196 height 142
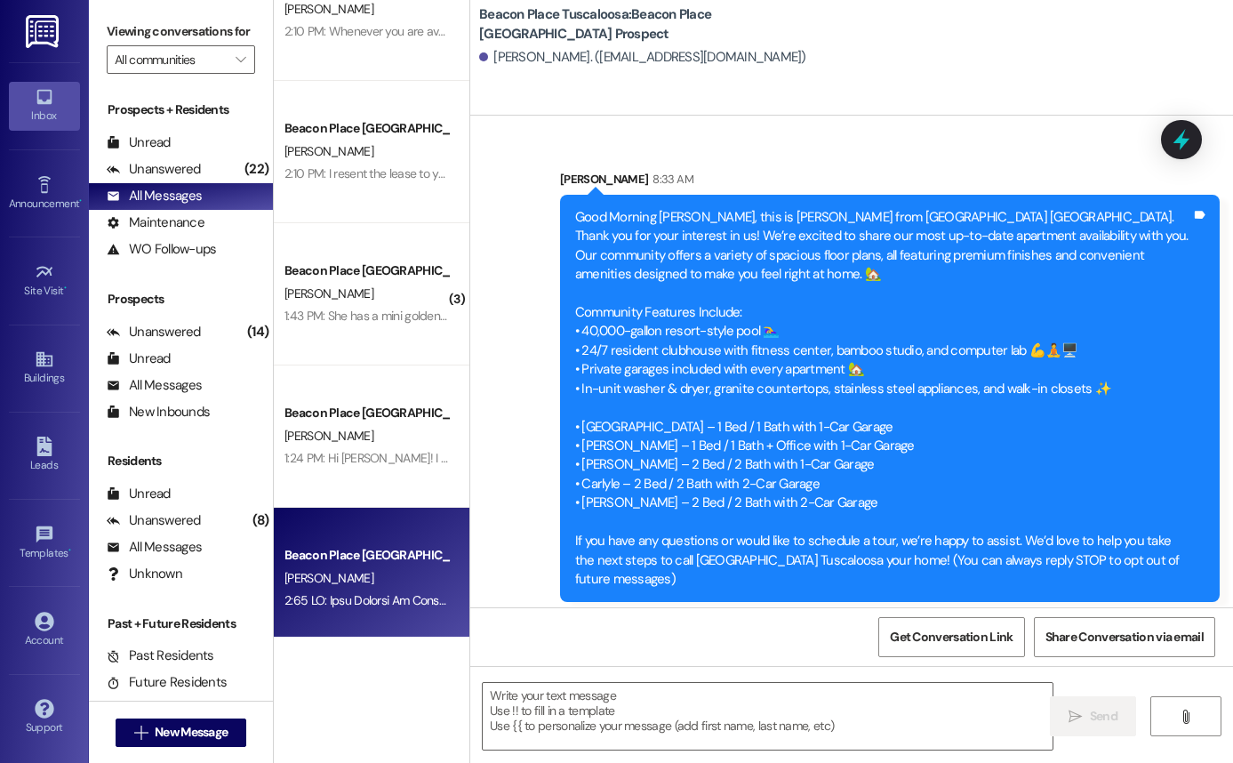
scroll to position [36, 0]
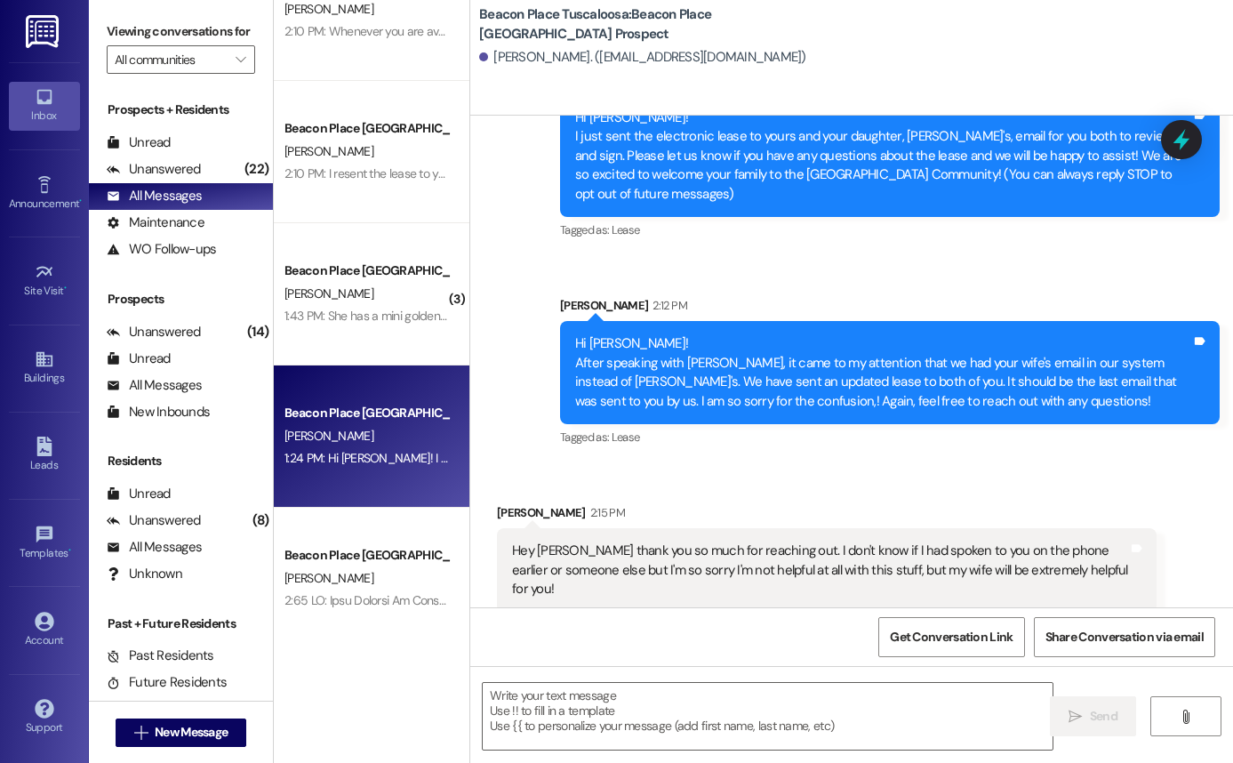
scroll to position [100, 0]
click at [808, 708] on textarea at bounding box center [768, 716] width 570 height 67
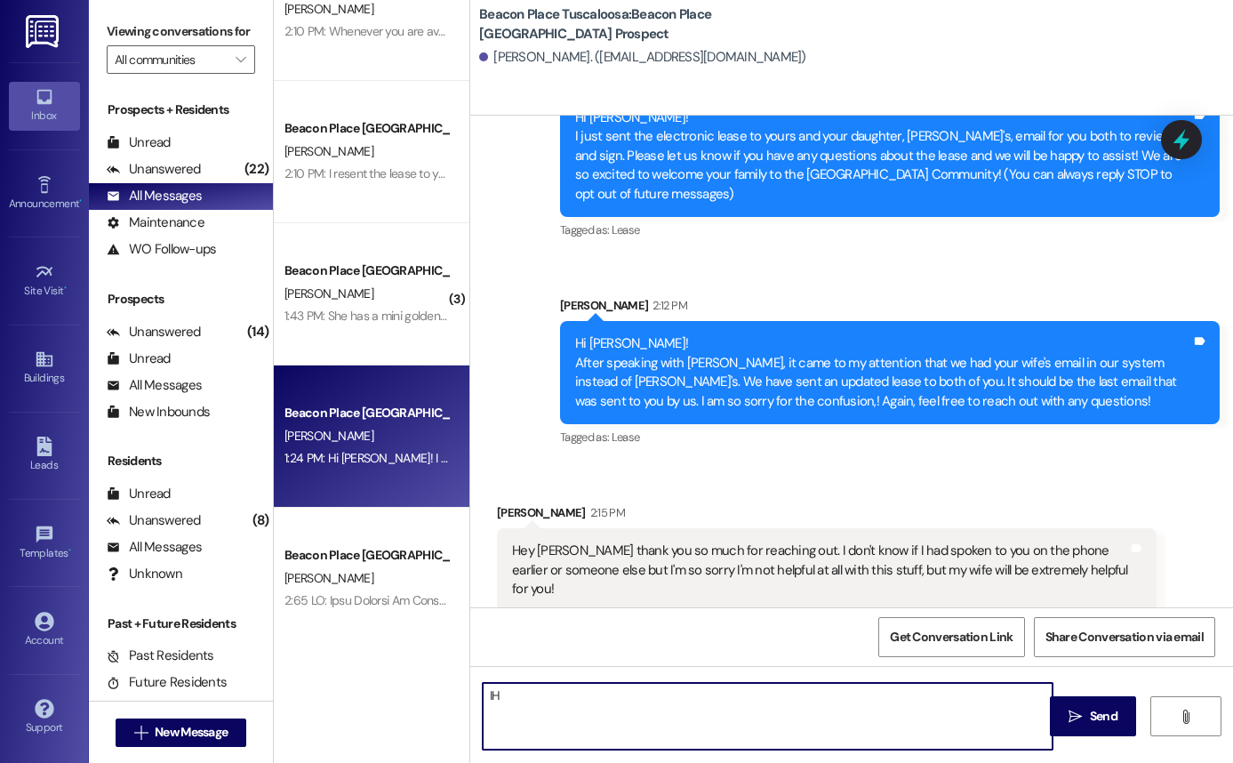
type textarea "I"
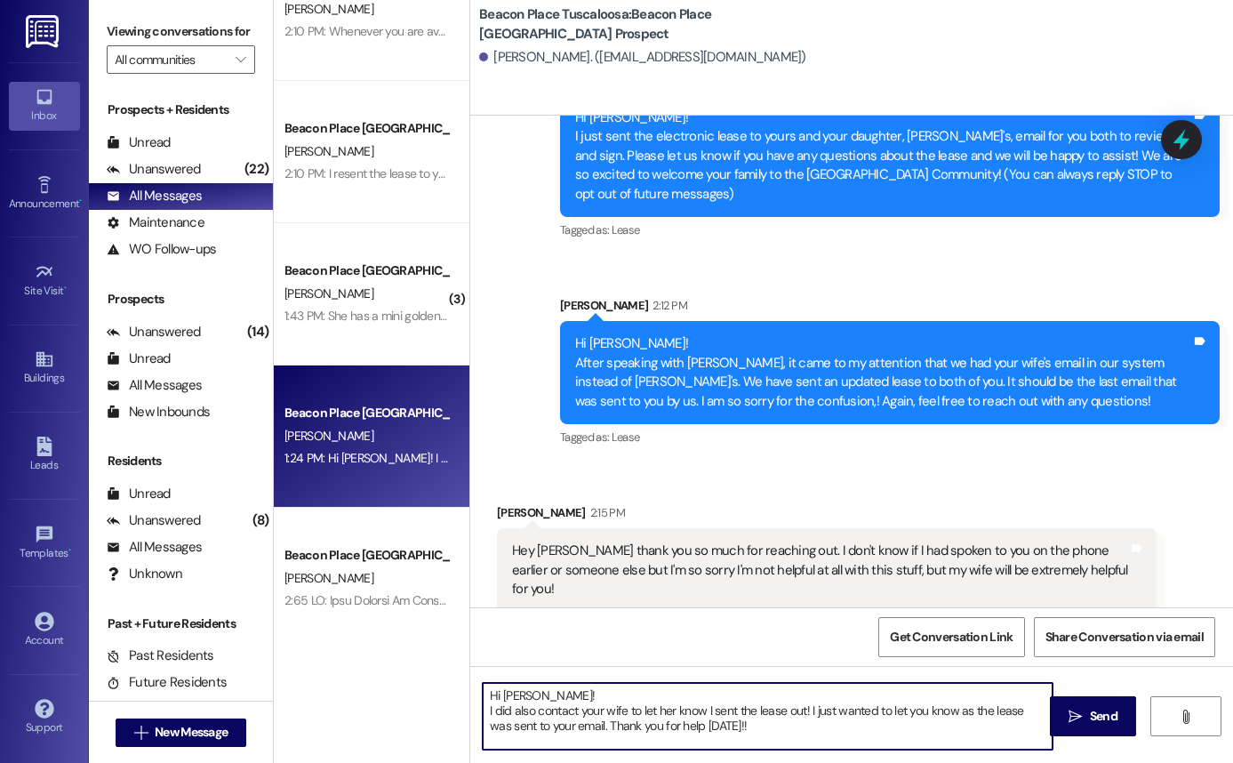
click at [955, 714] on textarea "Hi [PERSON_NAME]! I did also contact your wife to let her know I sent the lease…" at bounding box center [768, 716] width 570 height 67
type textarea "Hi [PERSON_NAME]! I did also contact your wife to let her know I sent the lease…"
click at [1073, 723] on icon "" at bounding box center [1074, 716] width 13 height 14
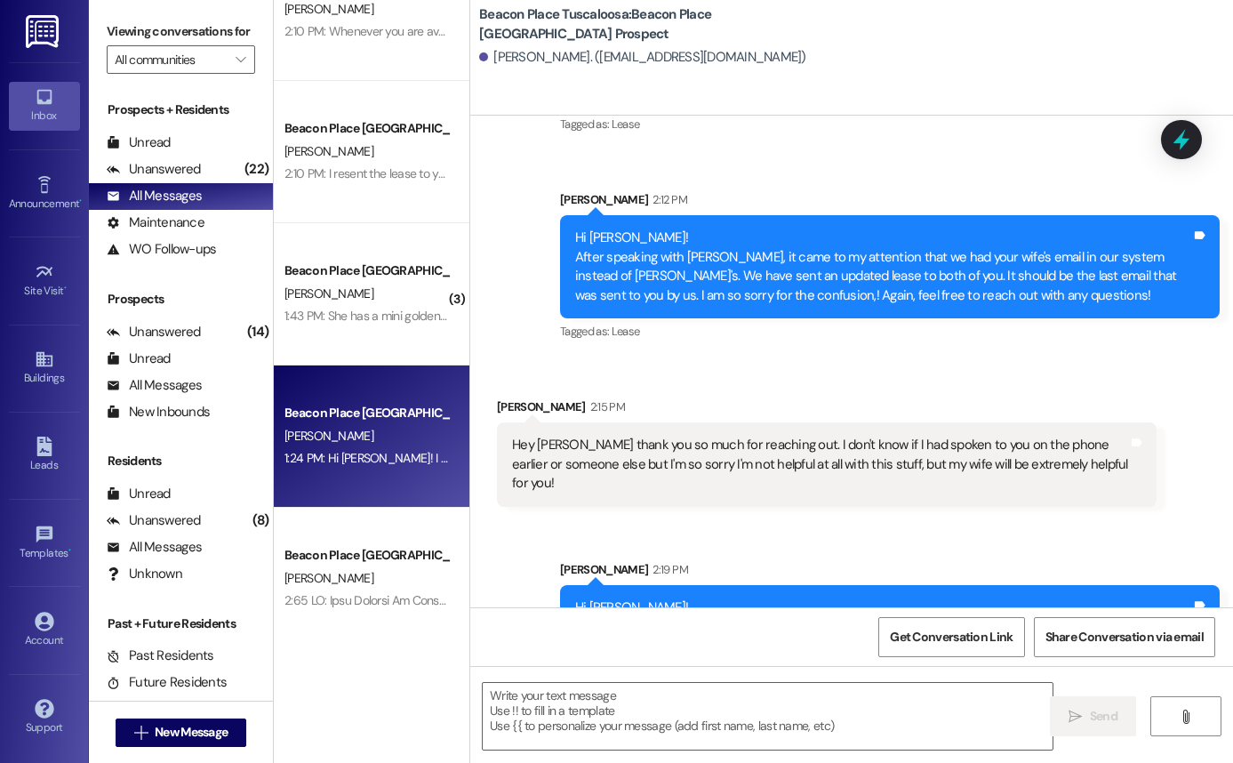
scroll to position [261, 0]
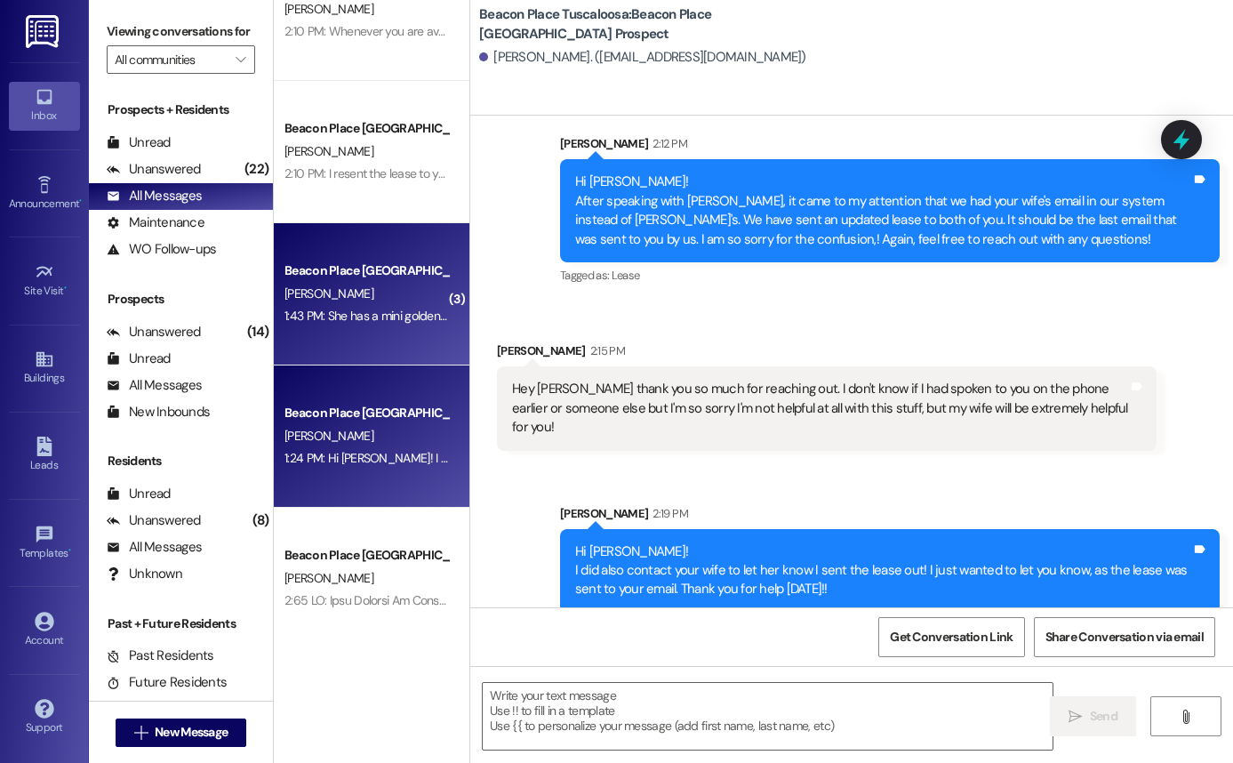
click at [364, 330] on div "Beacon Place Tuscaloosa Prospect [PERSON_NAME] 1:43 PM: She has a mini goldendo…" at bounding box center [372, 294] width 196 height 142
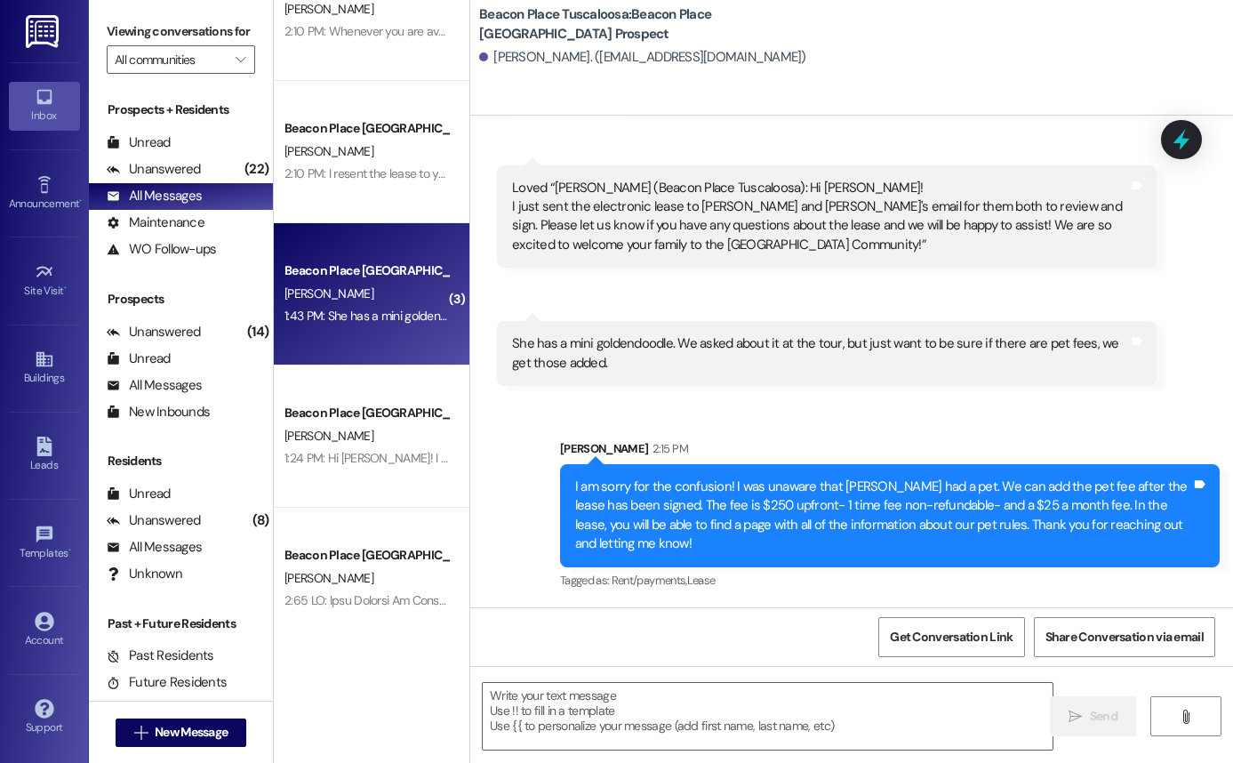
scroll to position [985, 0]
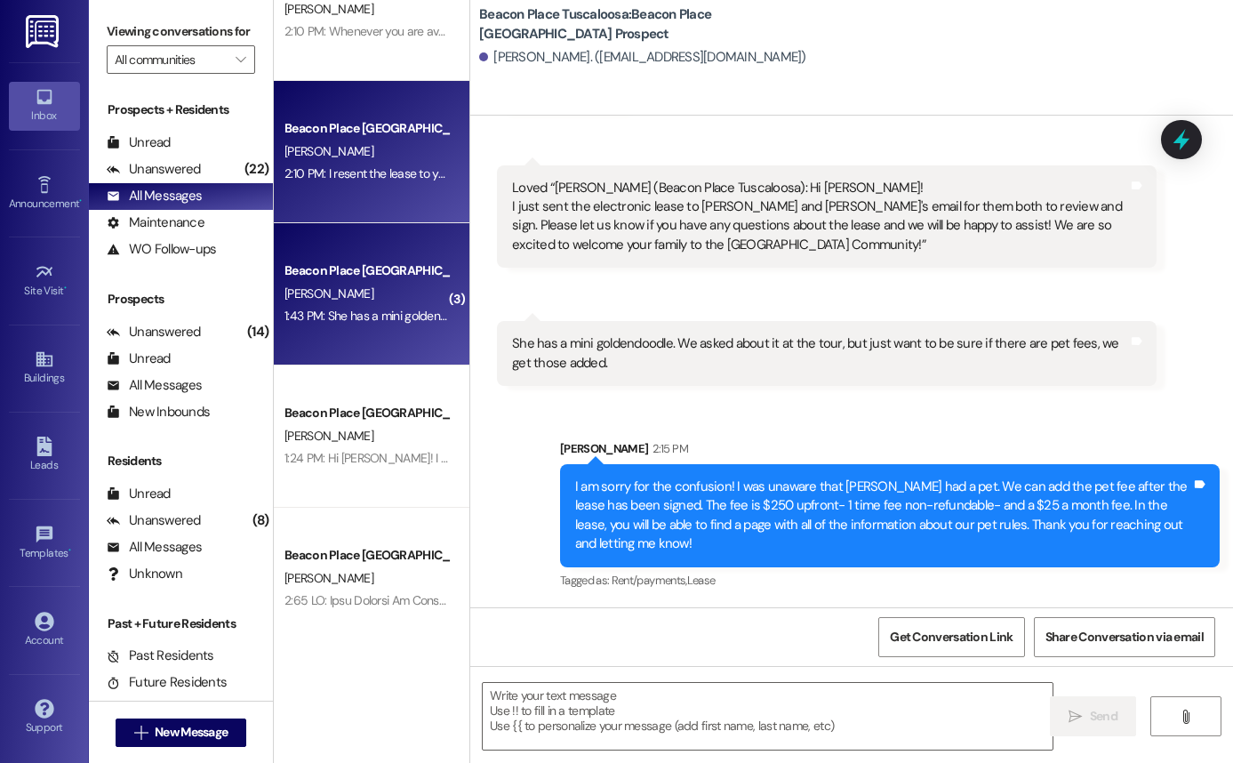
click at [342, 195] on div "Beacon Place Tuscaloosa Prospect [PERSON_NAME] 2:10 PM: I resent the lease to y…" at bounding box center [372, 152] width 196 height 142
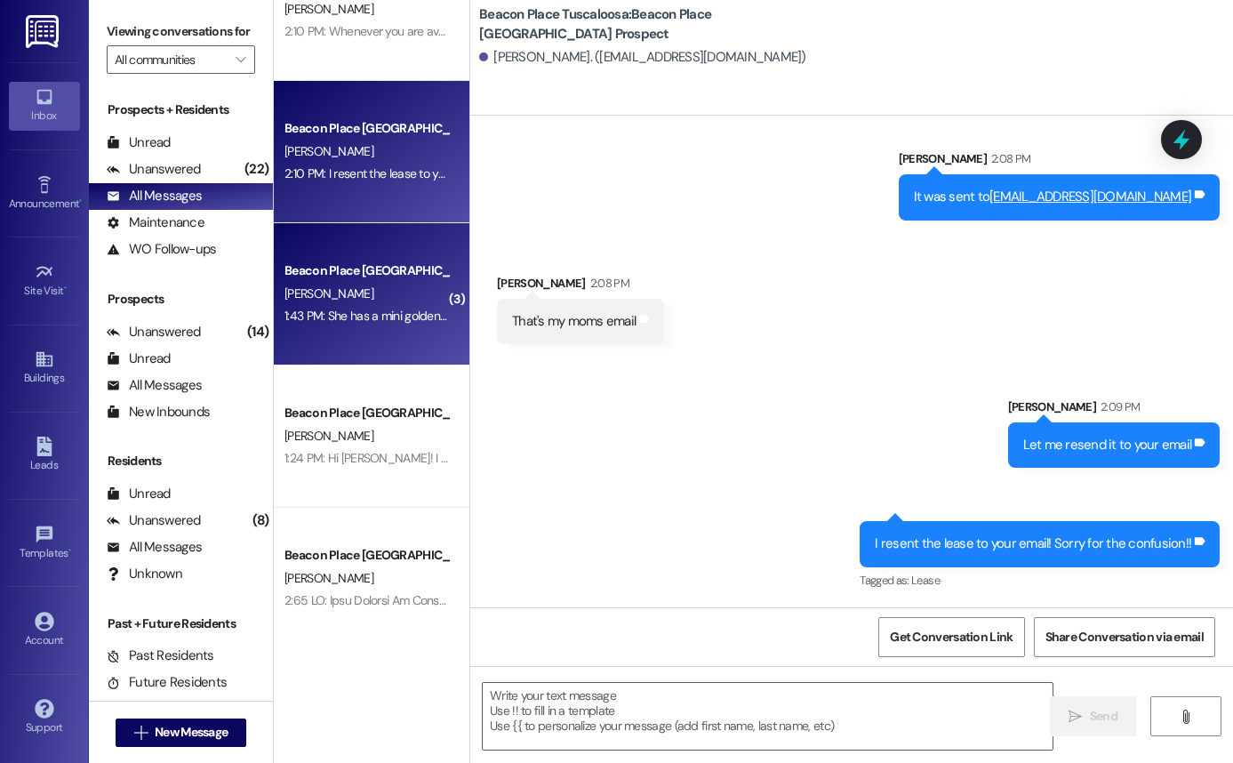
click at [380, 315] on div "1:43 PM: She has a mini goldendoodle. We asked about it at the tour, but just w…" at bounding box center [629, 316] width 691 height 16
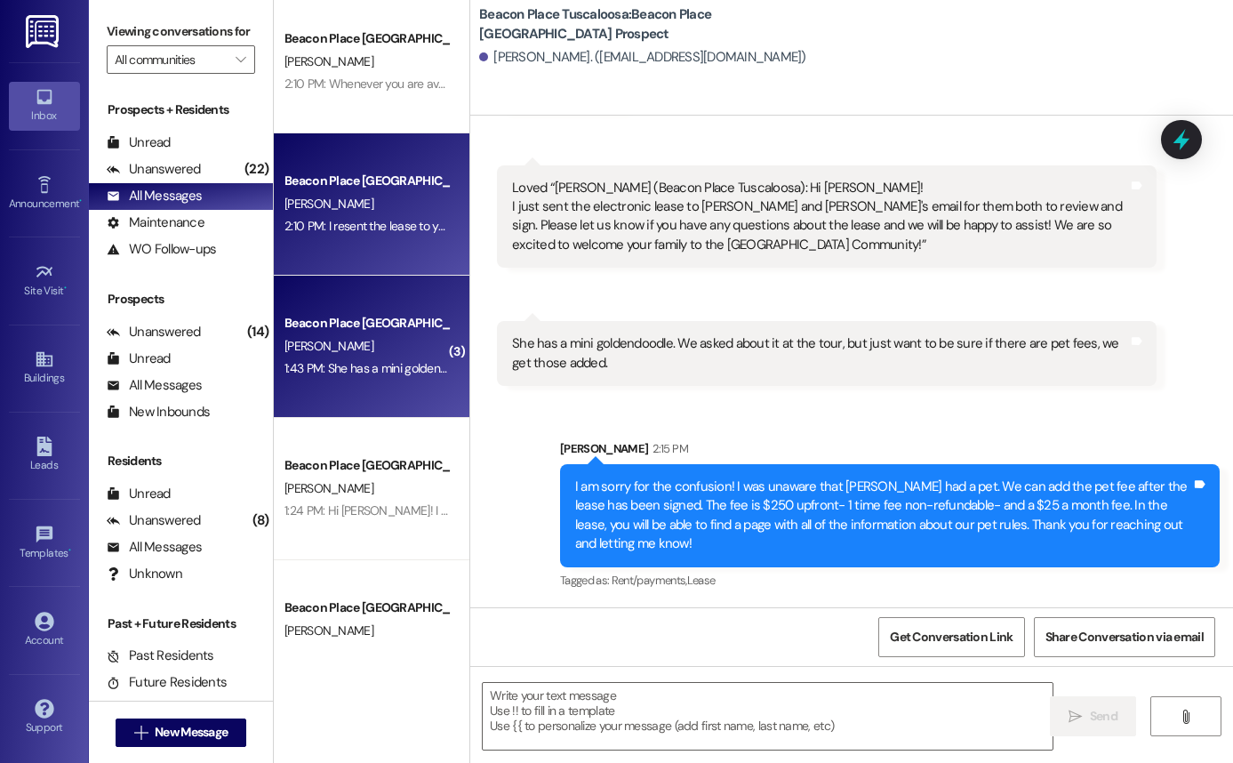
scroll to position [0, 0]
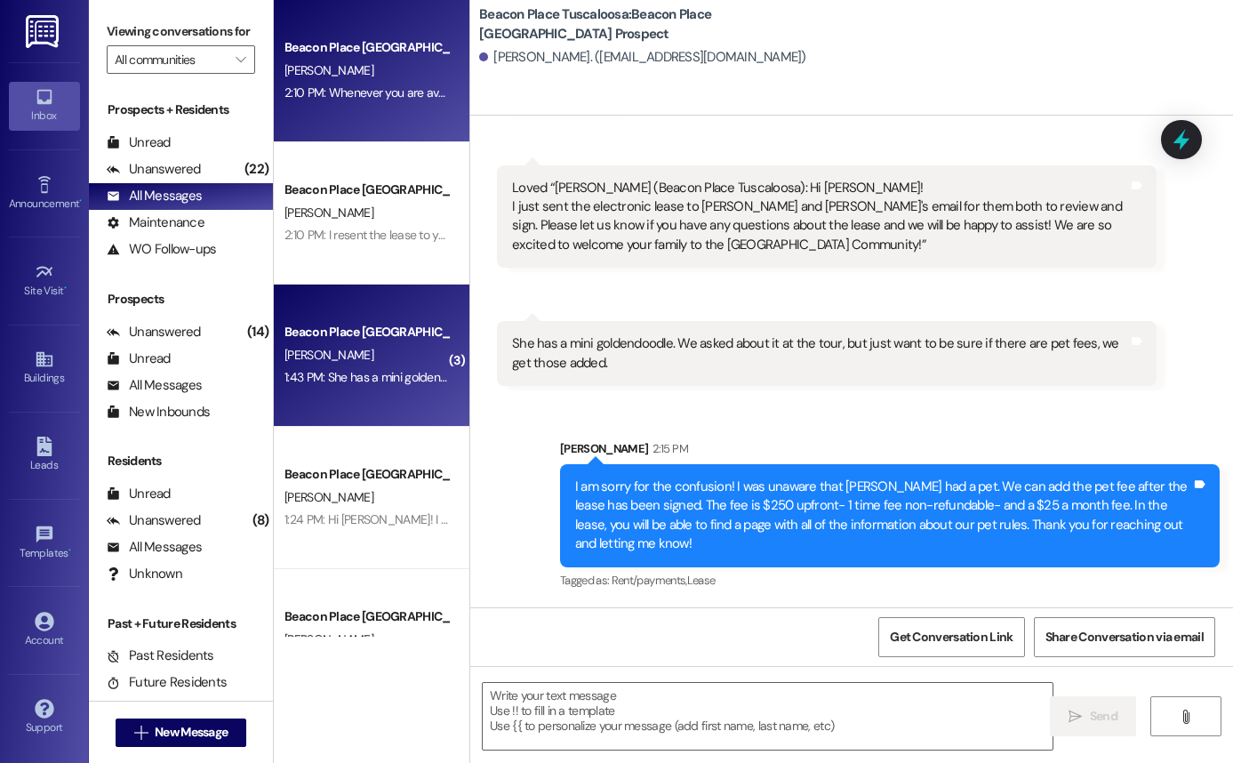
click at [361, 108] on div "Beacon Place Tuscaloosa Prospect [PERSON_NAME] 2:10 PM: Whenever you are availa…" at bounding box center [372, 71] width 196 height 142
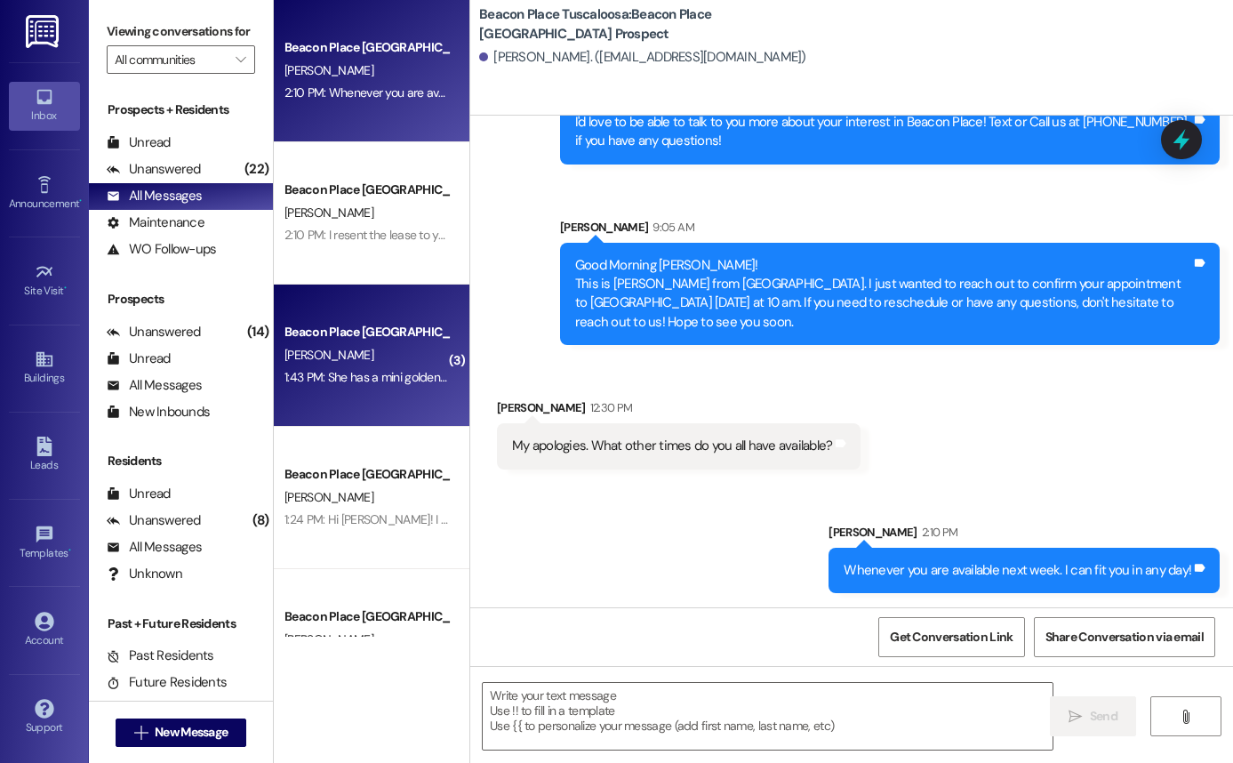
scroll to position [560, 0]
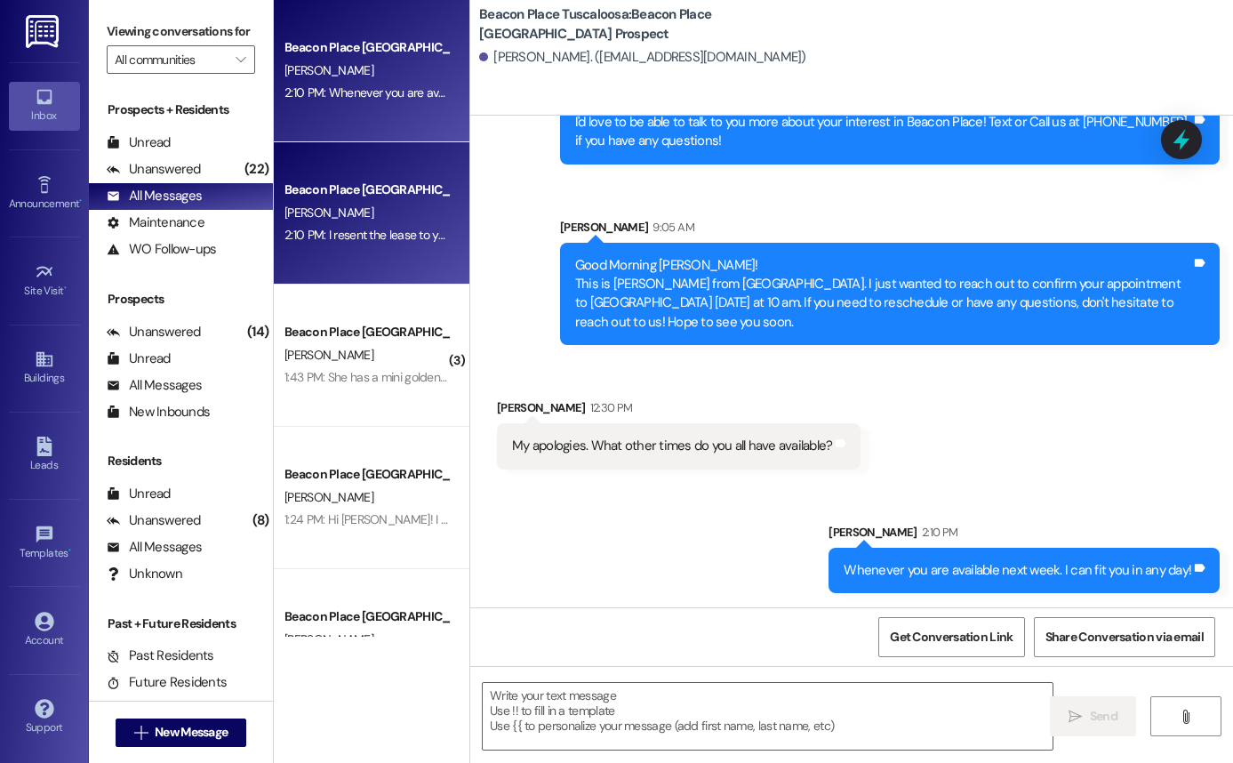
click at [310, 196] on div "Beacon Place [GEOGRAPHIC_DATA] Prospect" at bounding box center [366, 189] width 164 height 19
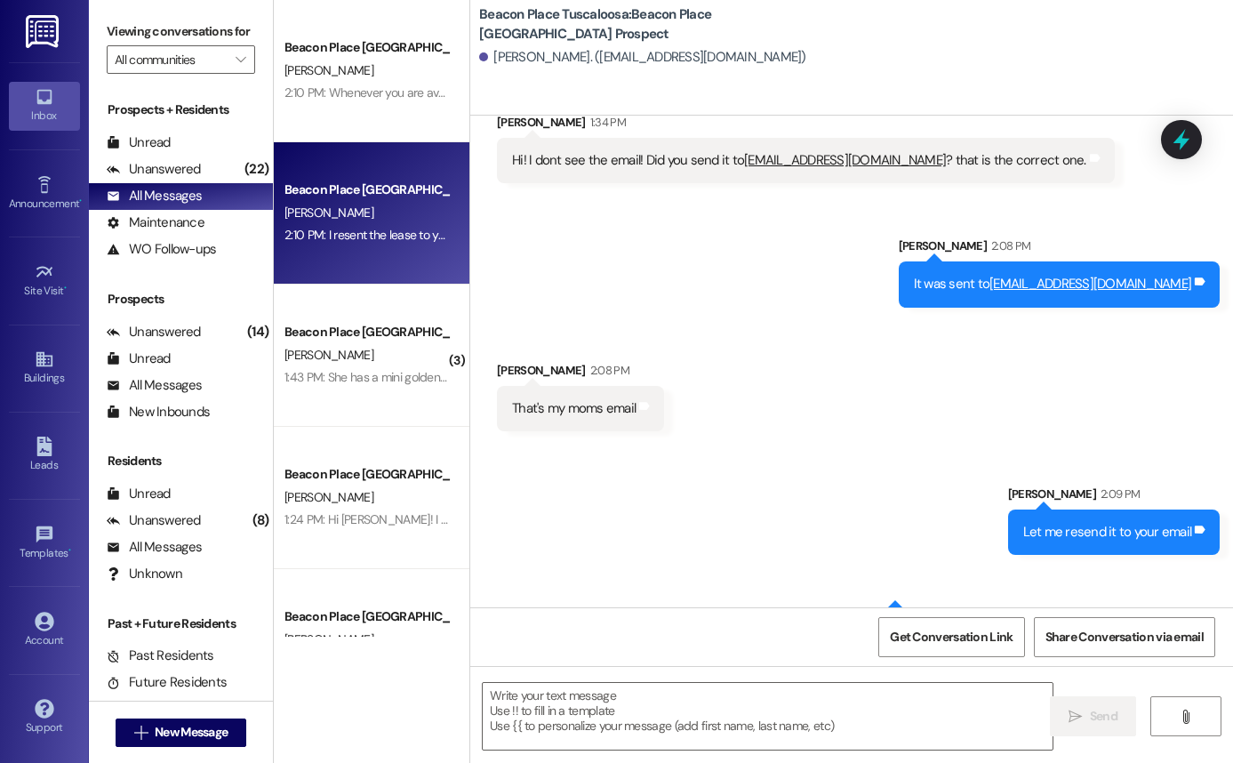
scroll to position [758, 0]
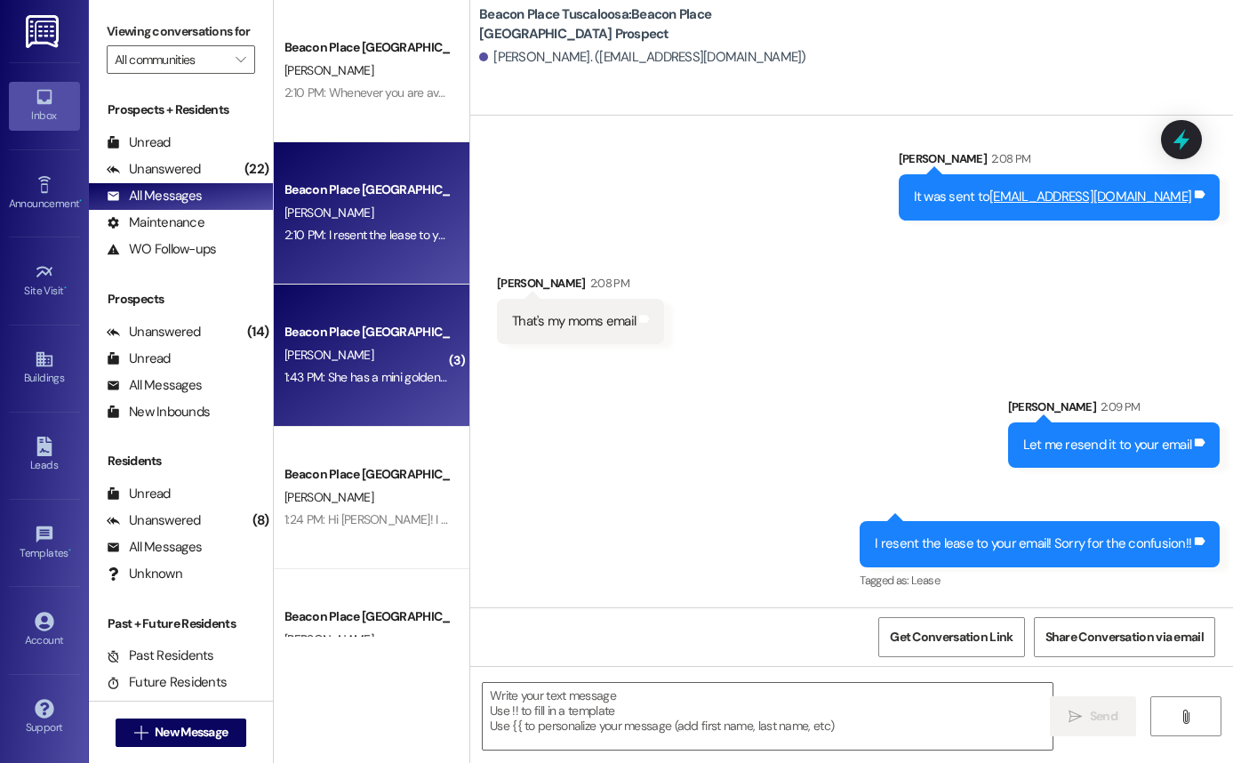
click at [348, 364] on div "[PERSON_NAME]" at bounding box center [367, 355] width 168 height 22
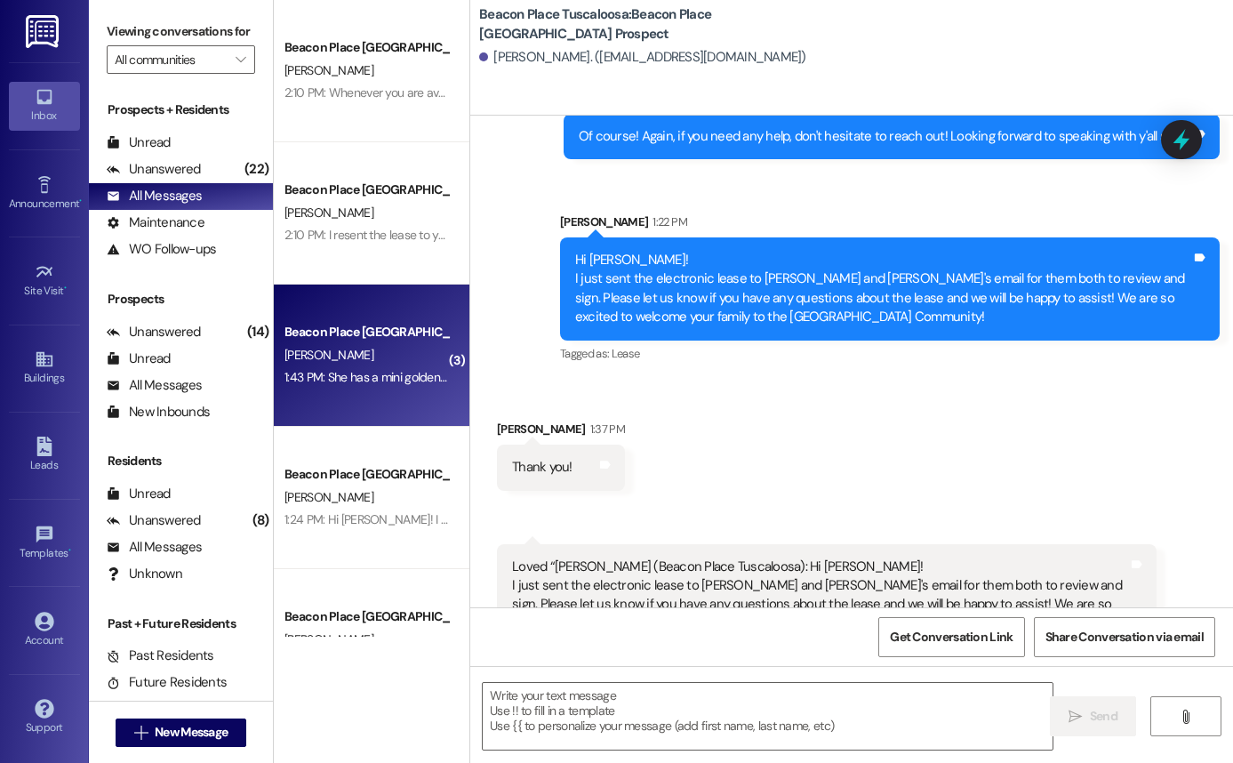
scroll to position [508, 0]
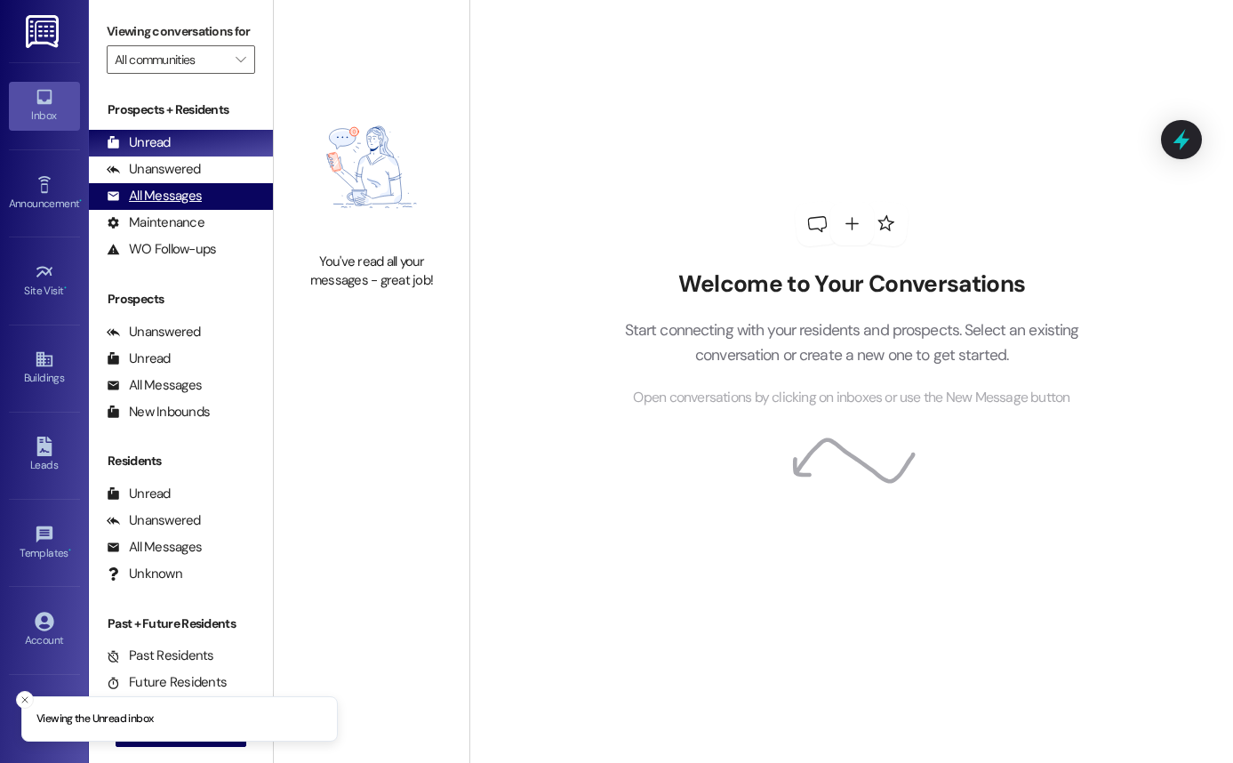
click at [190, 205] on div "All Messages" at bounding box center [154, 196] width 95 height 19
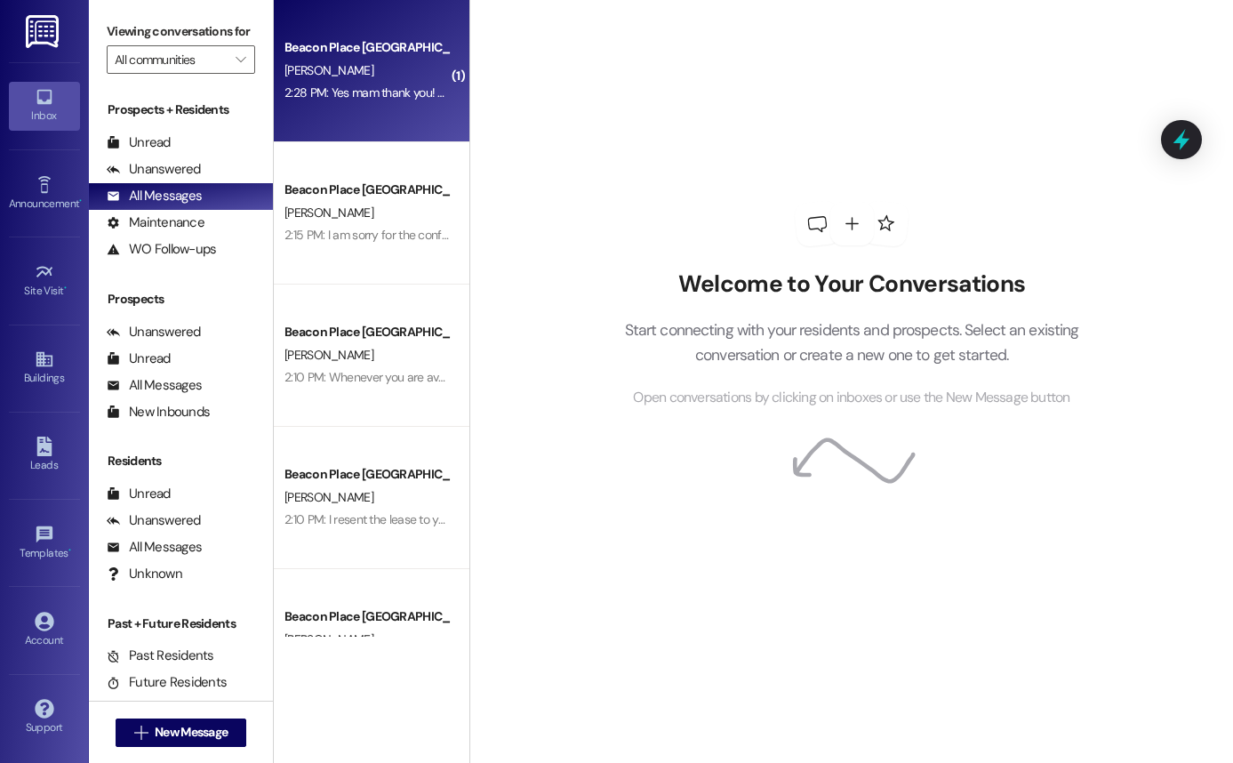
click at [371, 87] on div "2:28 PM: Yes mam thank you! Appreciate you guys 2:28 PM: Yes mam thank you! App…" at bounding box center [414, 92] width 260 height 16
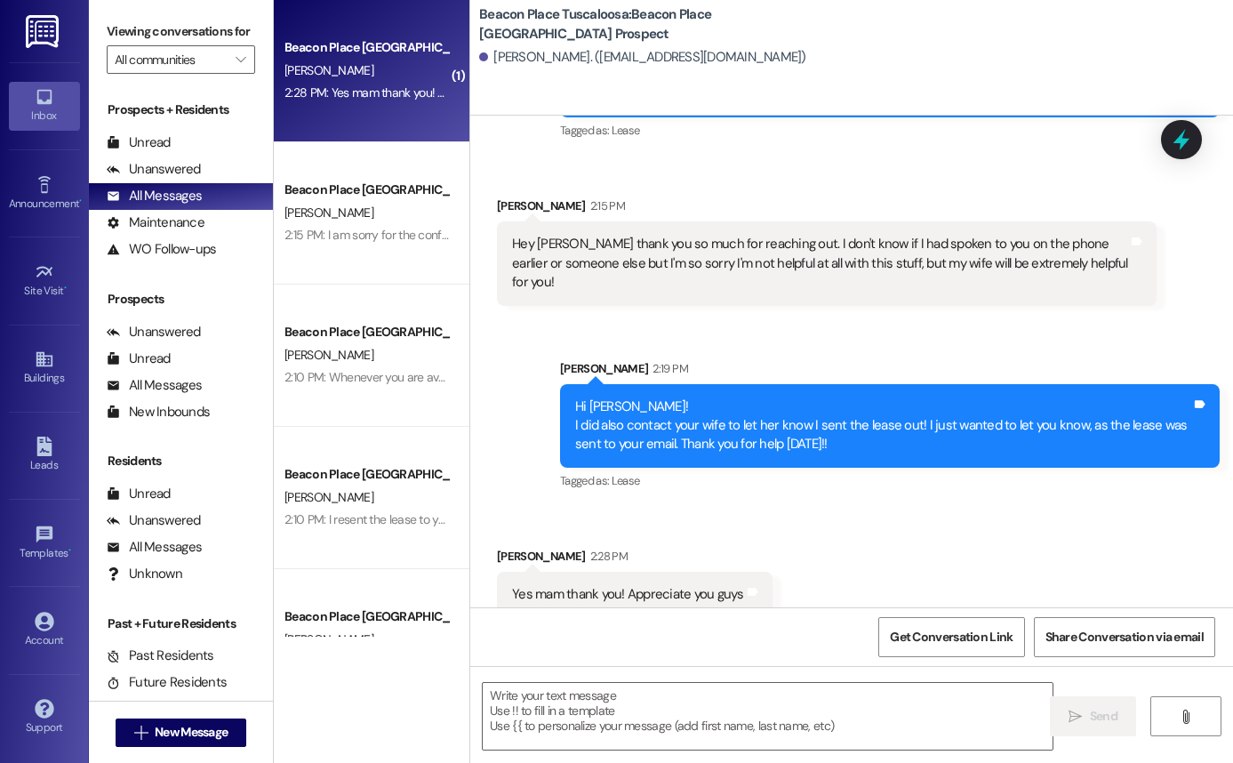
scroll to position [411, 0]
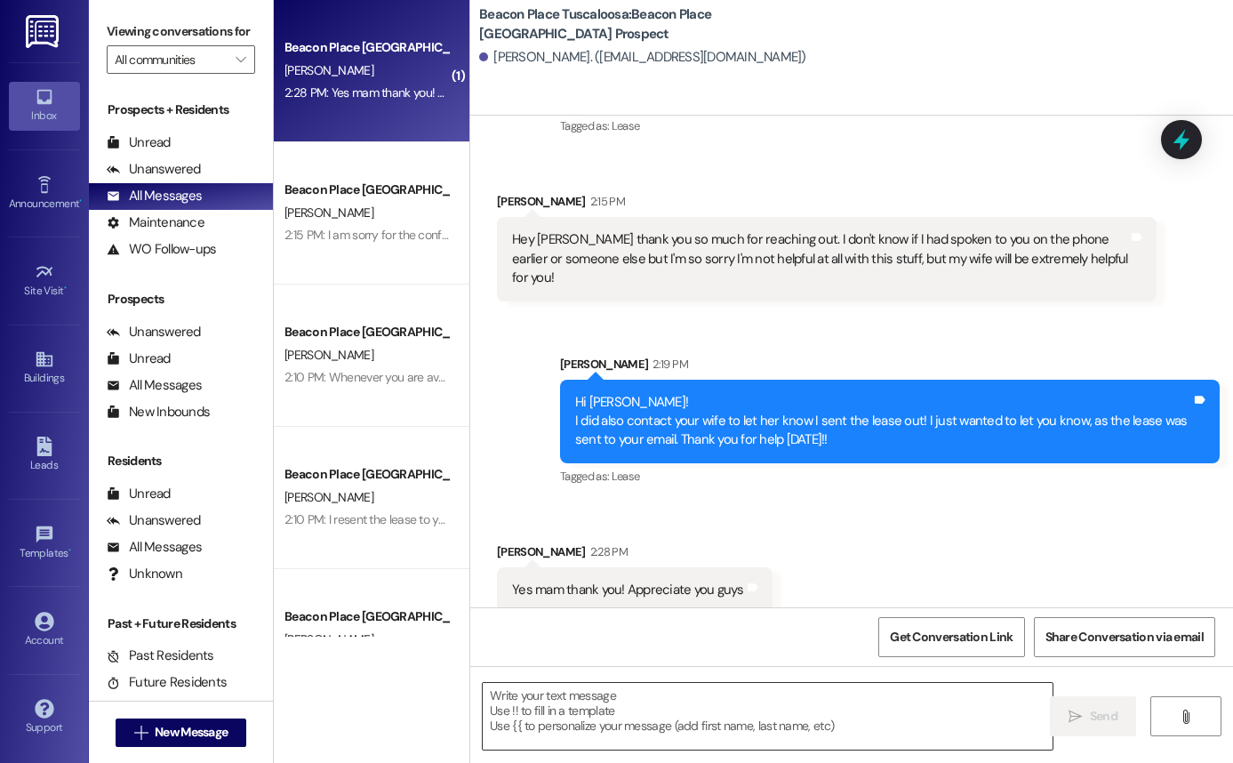
click at [645, 706] on textarea at bounding box center [768, 716] width 570 height 67
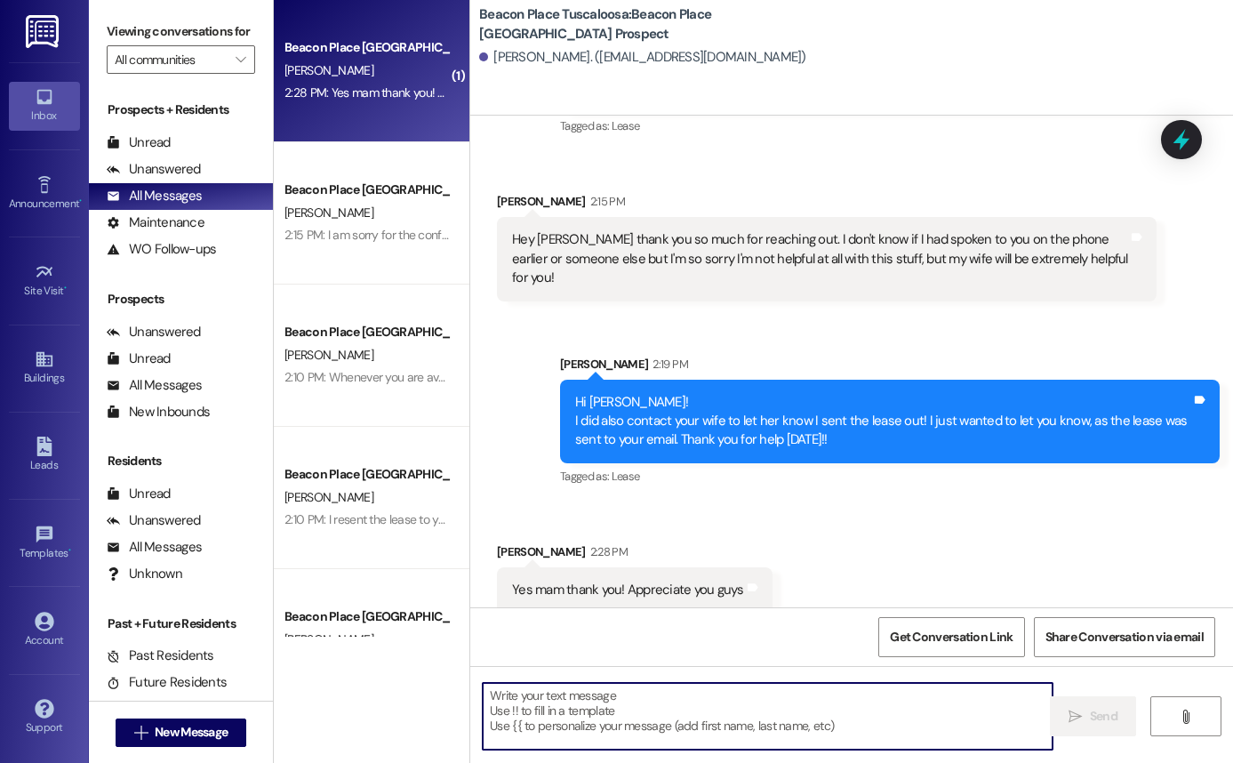
type textarea "A"
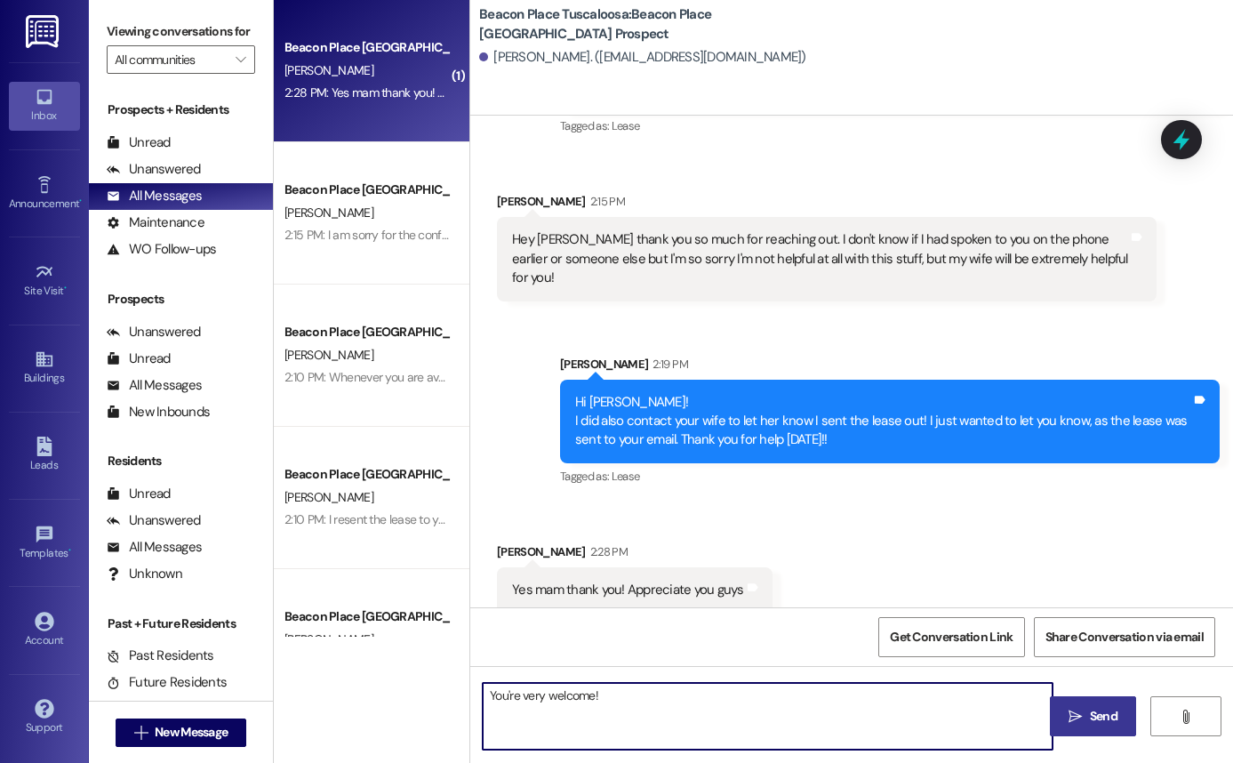
type textarea "You're very welcome!"
click at [1093, 728] on button " Send" at bounding box center [1093, 716] width 86 height 40
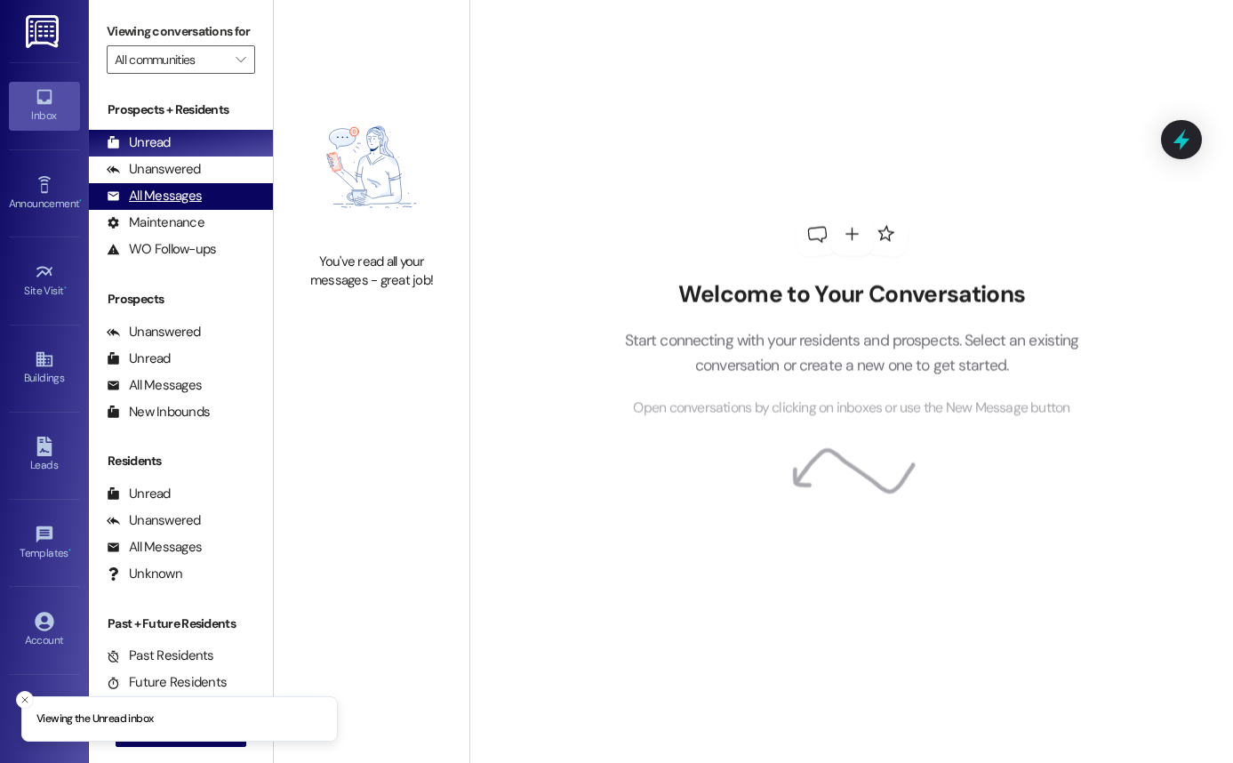
click at [199, 205] on div "All Messages" at bounding box center [154, 196] width 95 height 19
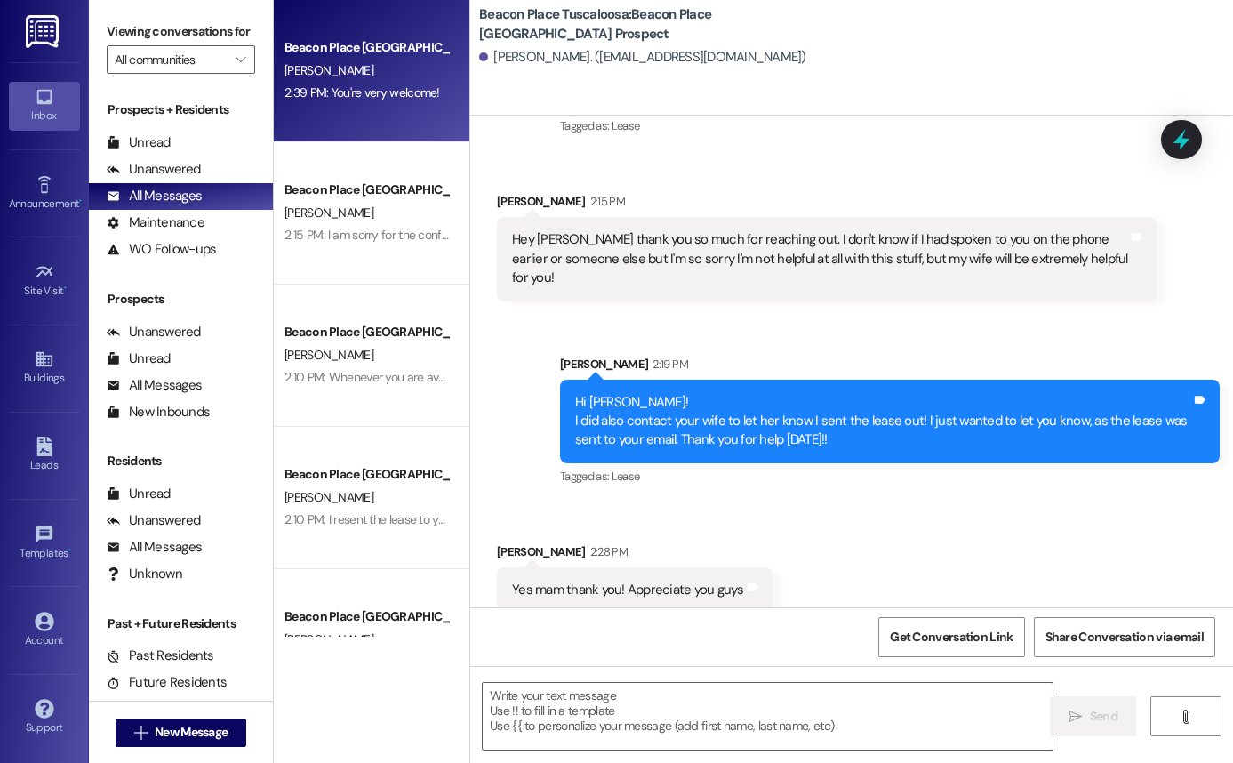
scroll to position [535, 0]
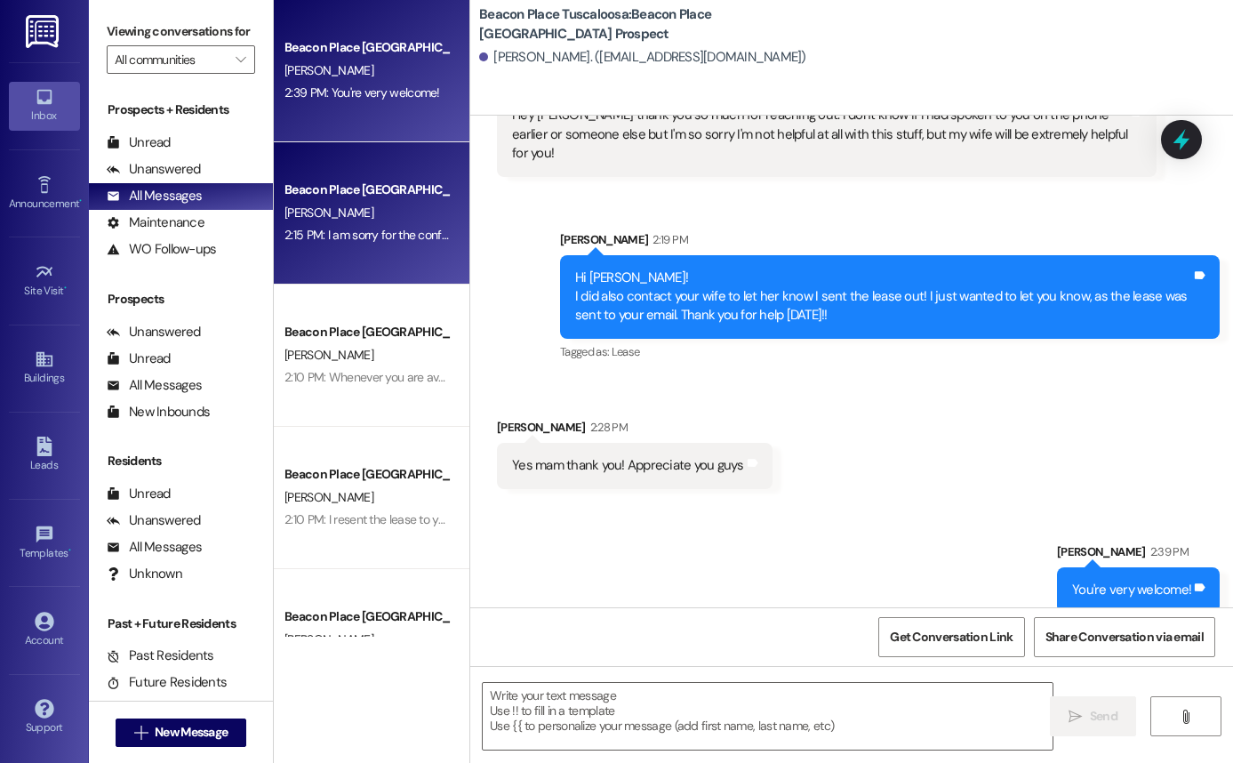
click at [372, 206] on div "[PERSON_NAME]" at bounding box center [367, 213] width 168 height 22
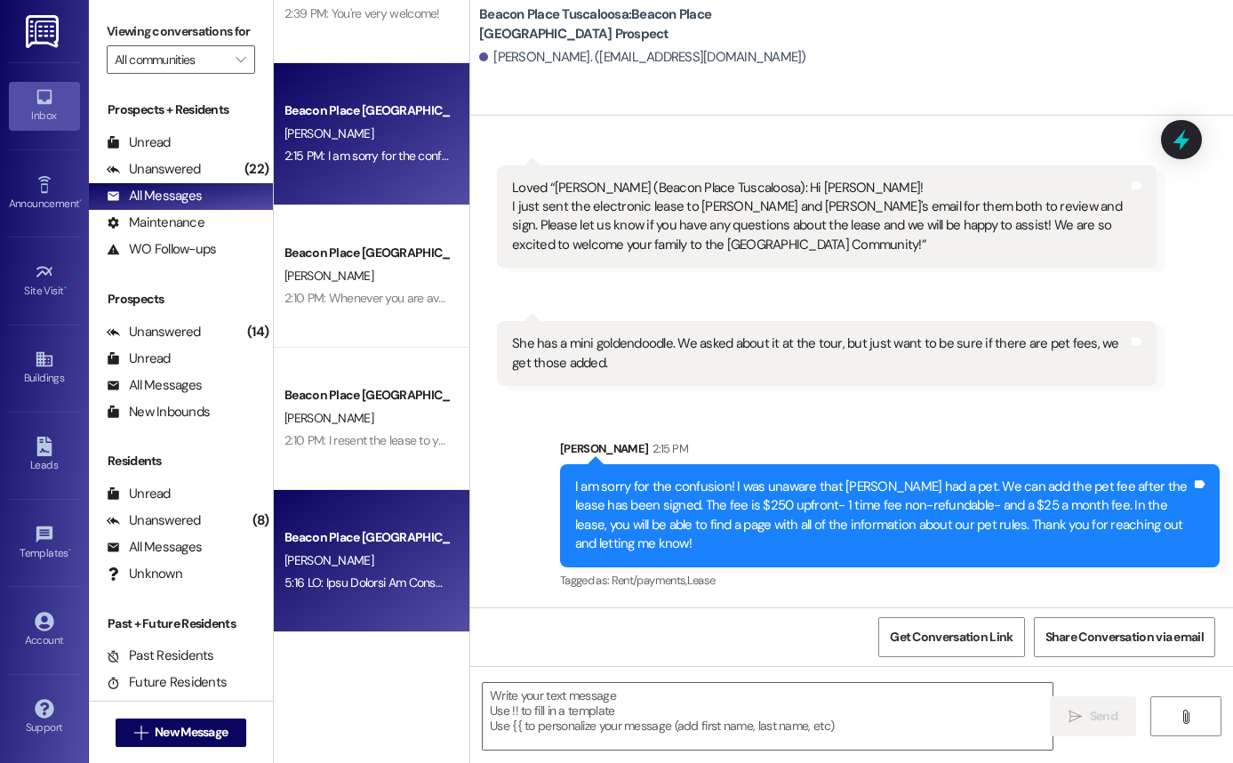
scroll to position [0, 0]
